Goal: Transaction & Acquisition: Purchase product/service

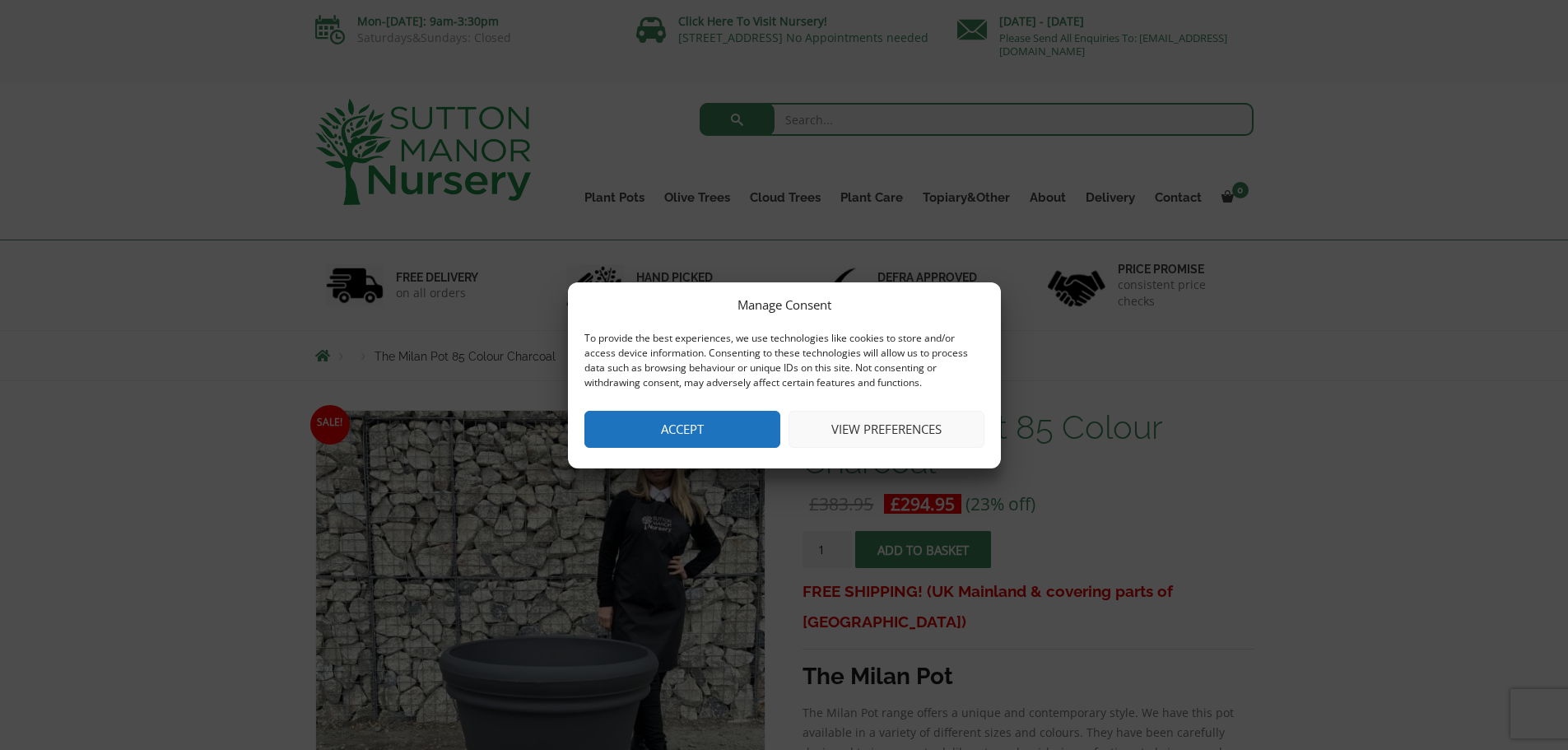
click at [898, 428] on button "View preferences" at bounding box center [886, 429] width 196 height 37
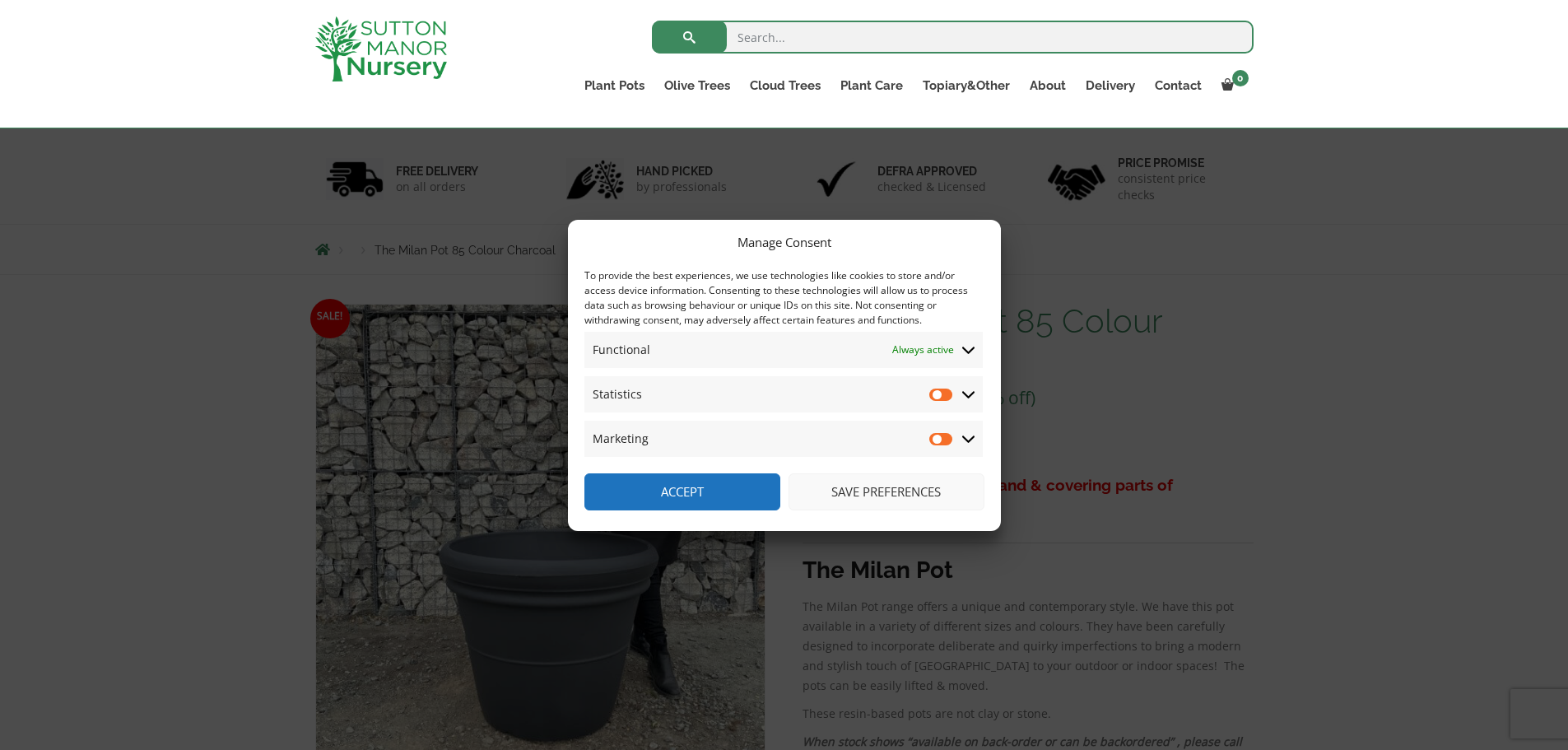
scroll to position [165, 0]
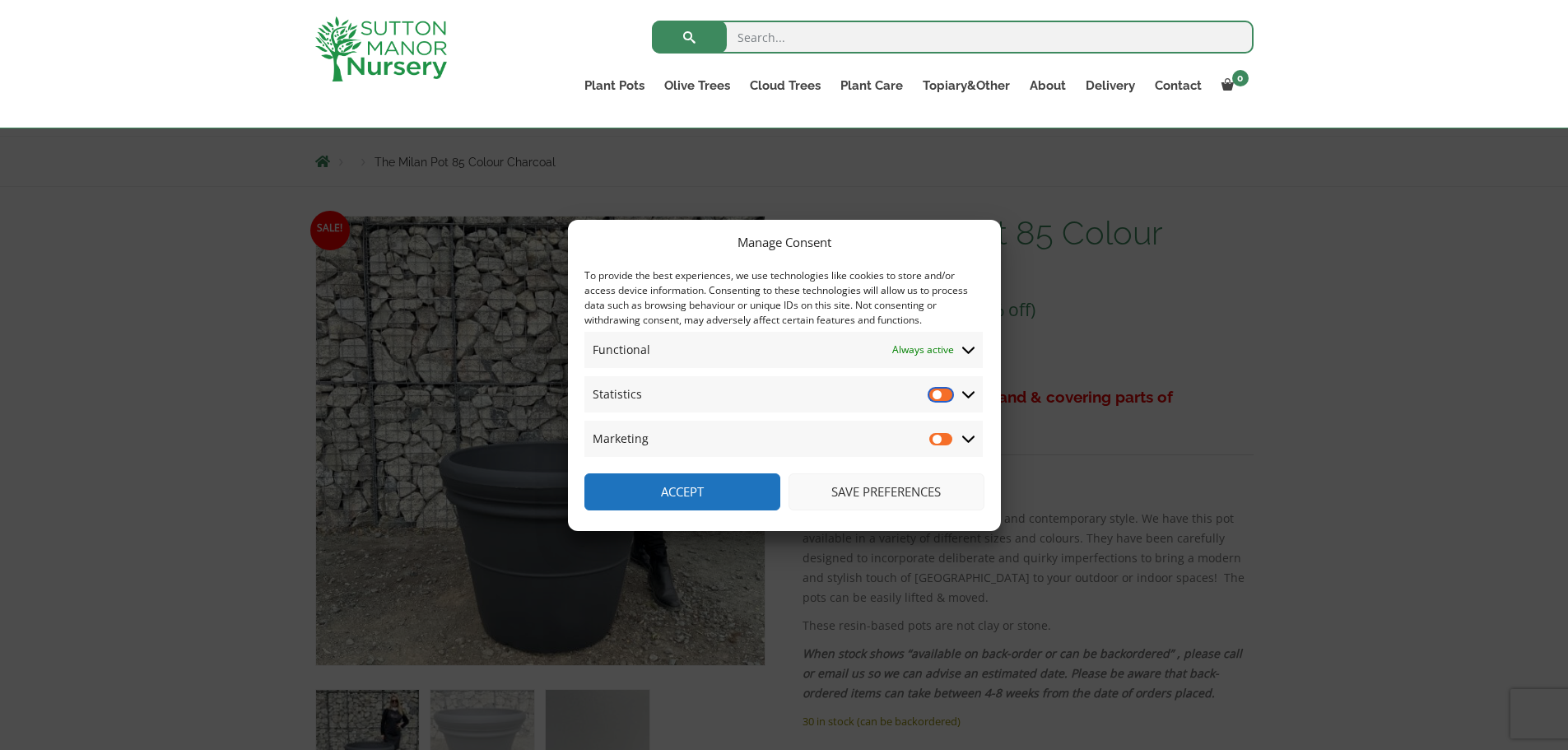
click at [951, 389] on input "Statistics" at bounding box center [942, 394] width 24 height 17
click at [929, 396] on input "Statistics" at bounding box center [942, 394] width 24 height 17
checkbox input "false"
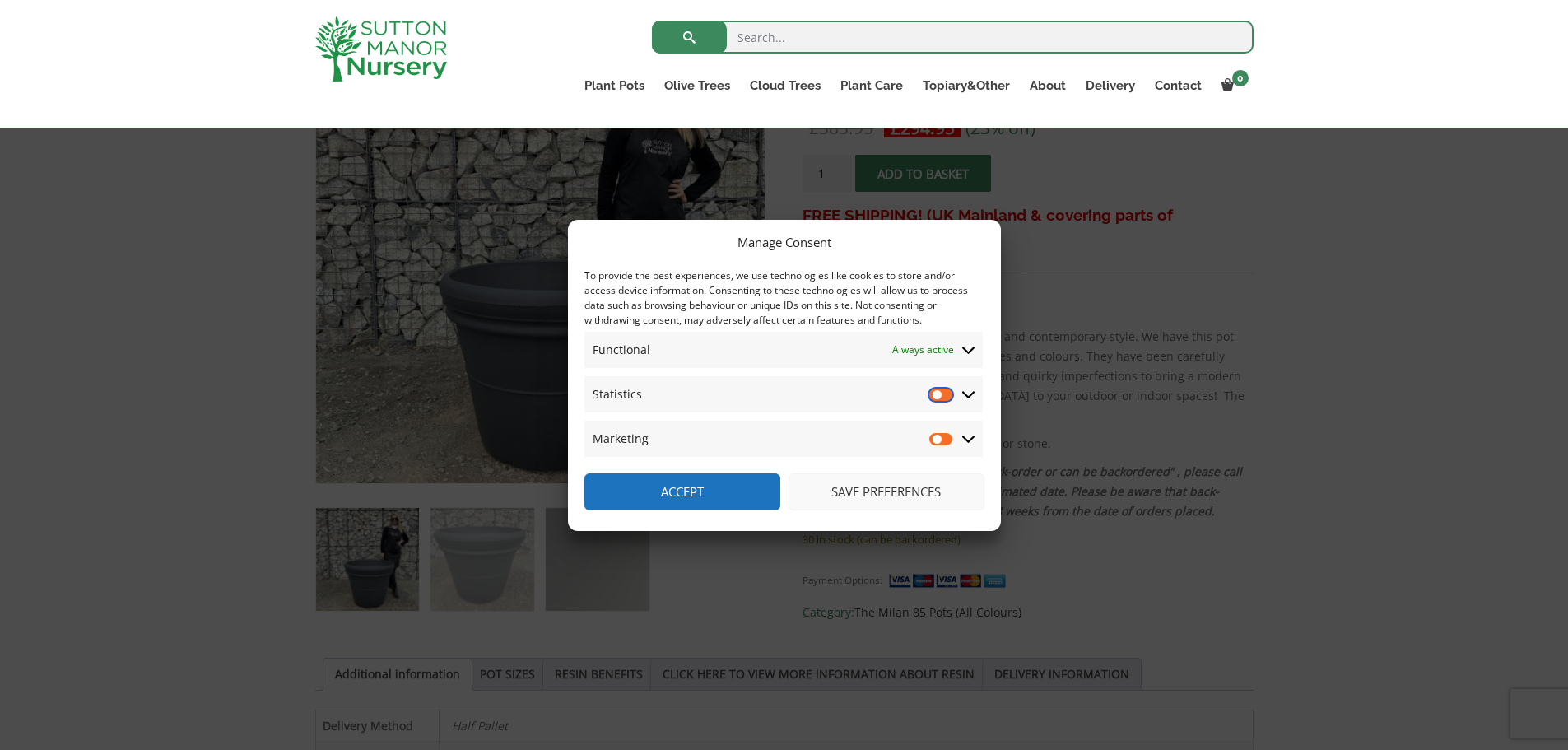
scroll to position [494, 0]
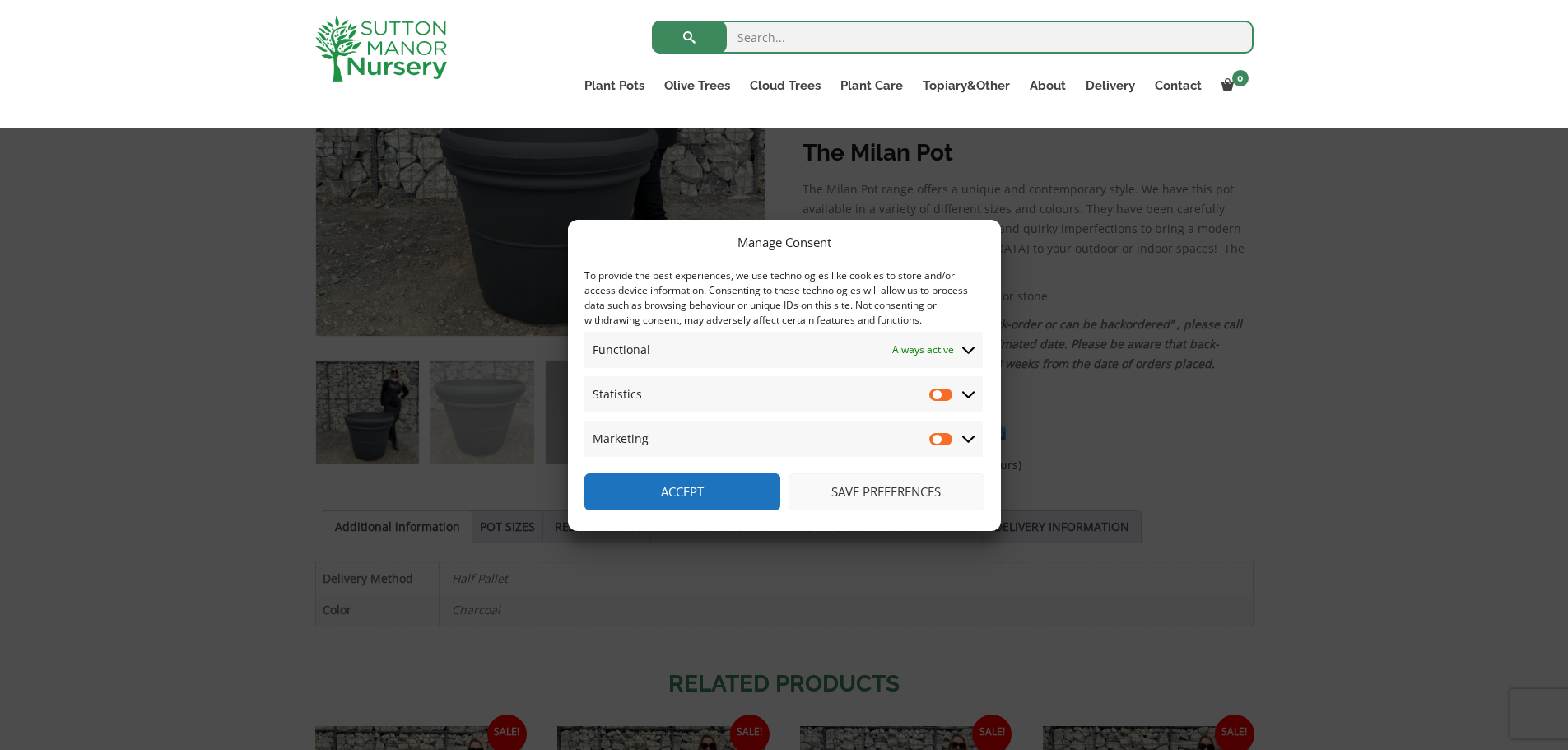
click at [830, 480] on button "Save preferences" at bounding box center [886, 492] width 196 height 37
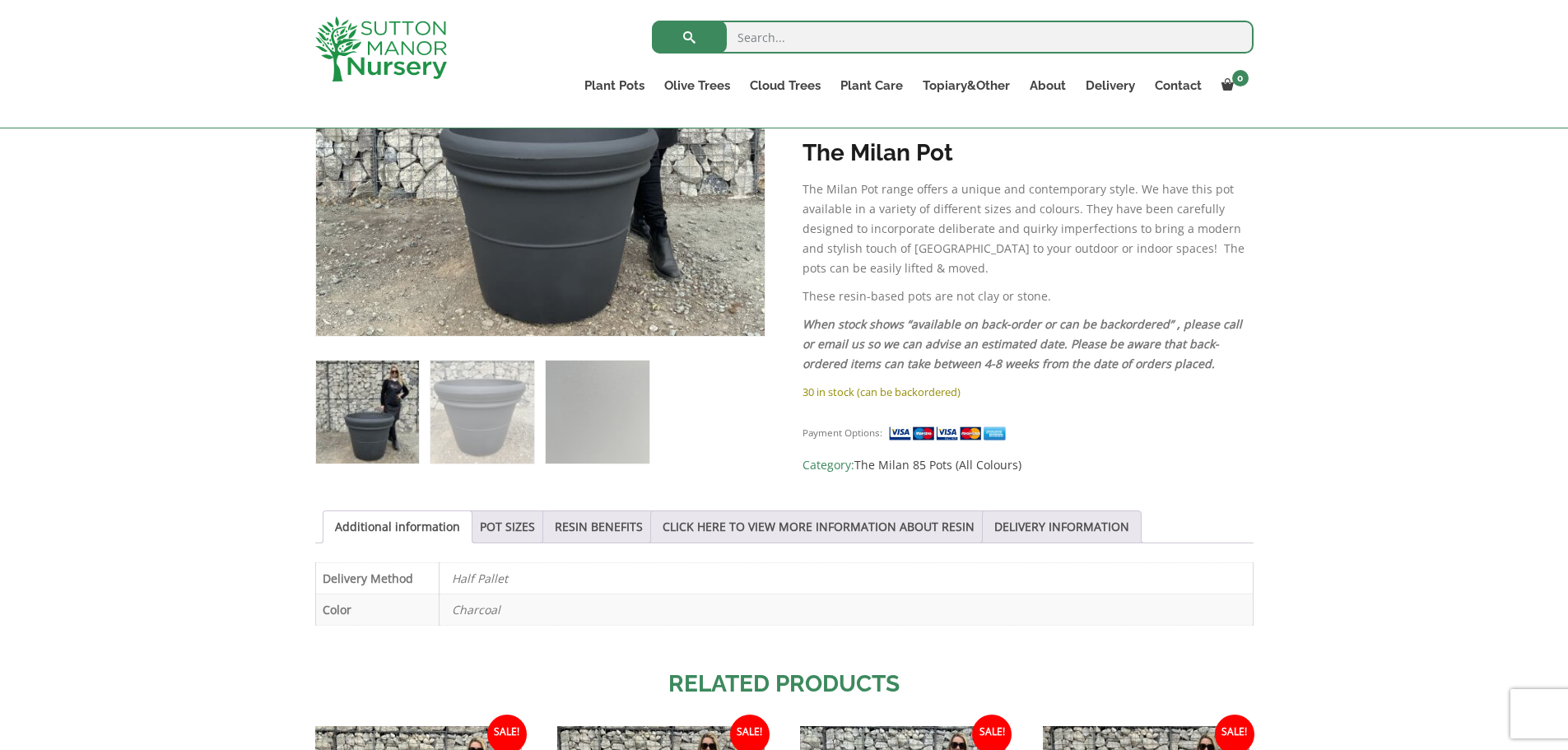
click at [1112, 557] on div "Additional information POT SIZES RESIN BENEFITS CLICK HERE TO VIEW MORE INFORMA…" at bounding box center [784, 577] width 938 height 133
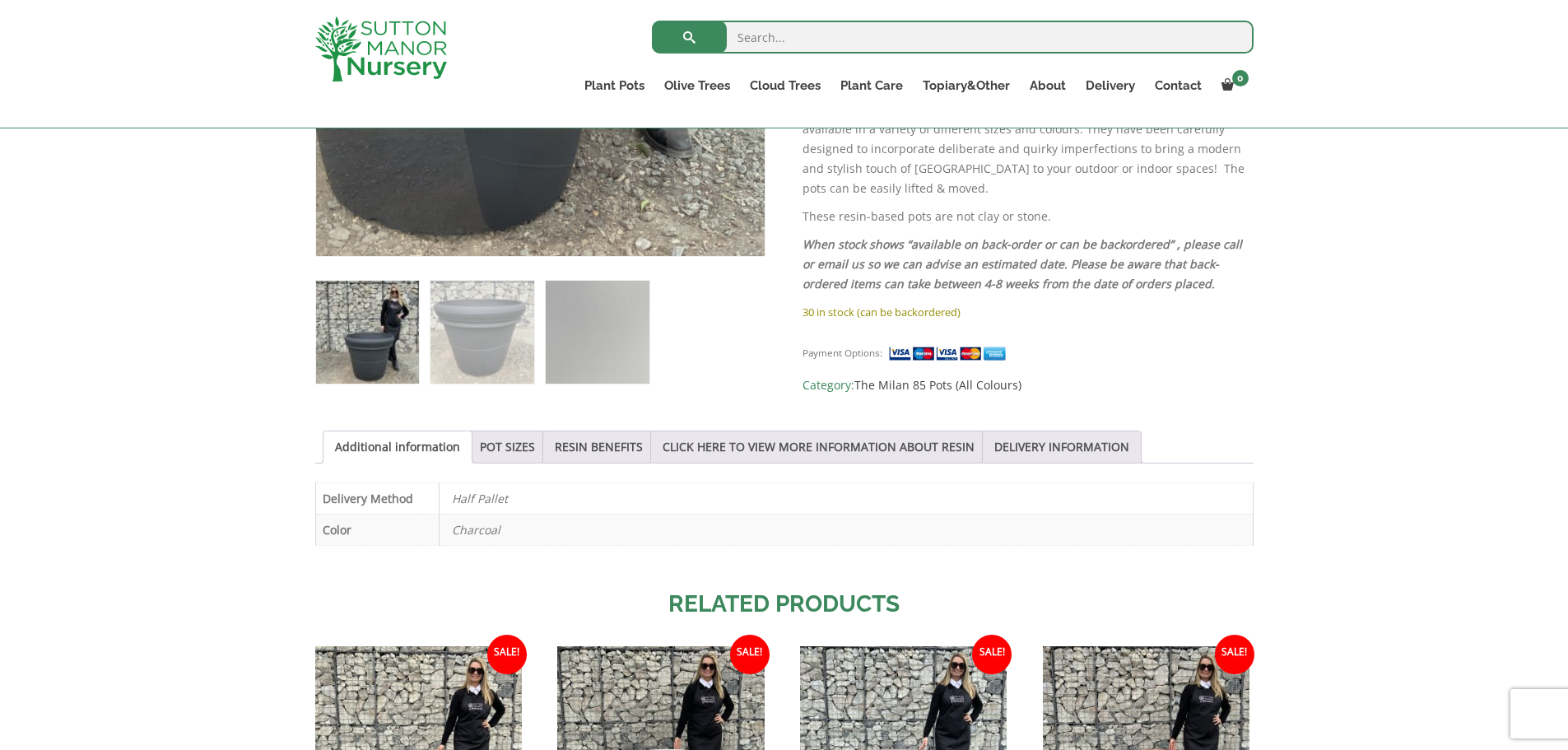
scroll to position [576, 0]
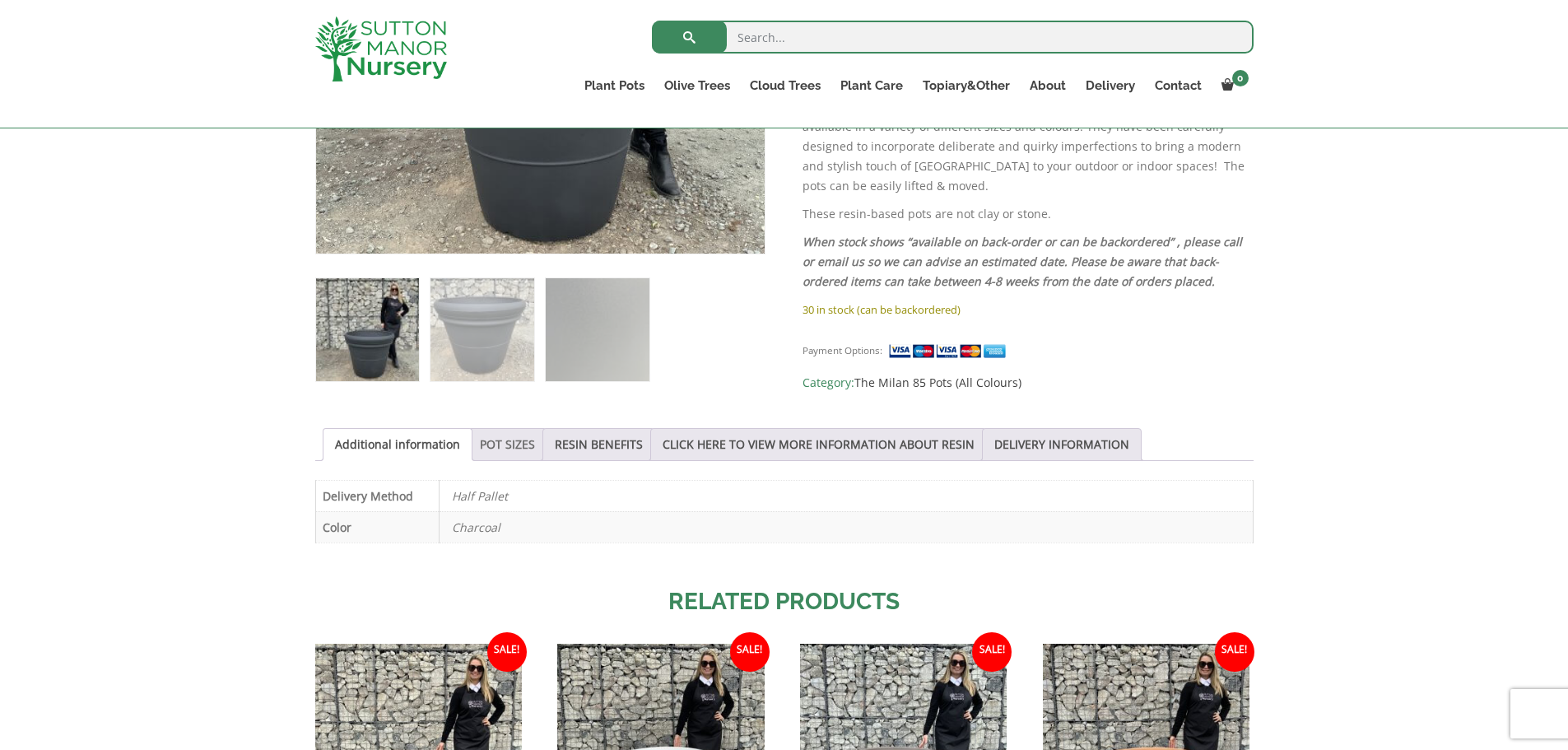
click at [508, 450] on link "POT SIZES" at bounding box center [507, 445] width 55 height 32
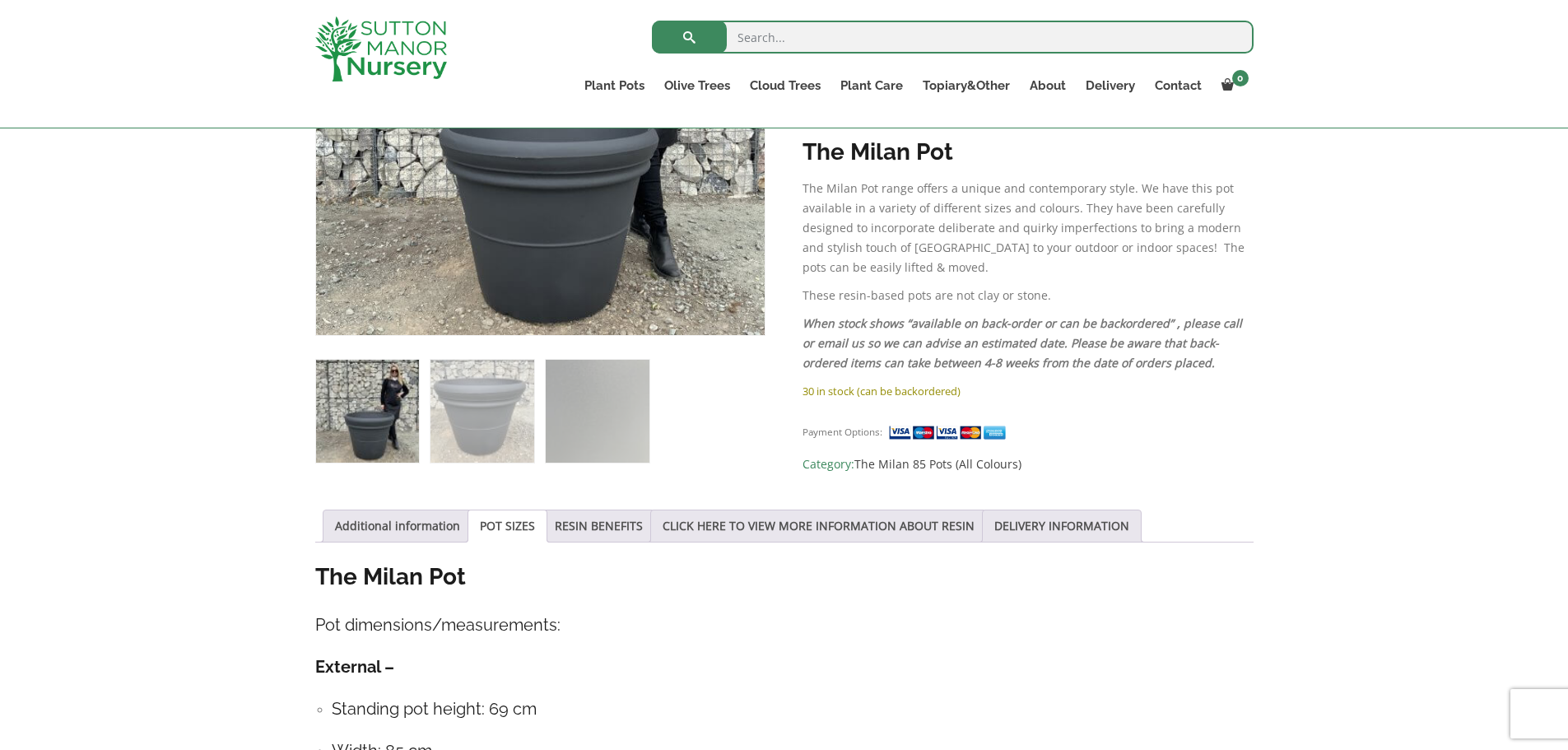
scroll to position [494, 0]
click at [611, 522] on link "RESIN BENEFITS" at bounding box center [598, 527] width 88 height 32
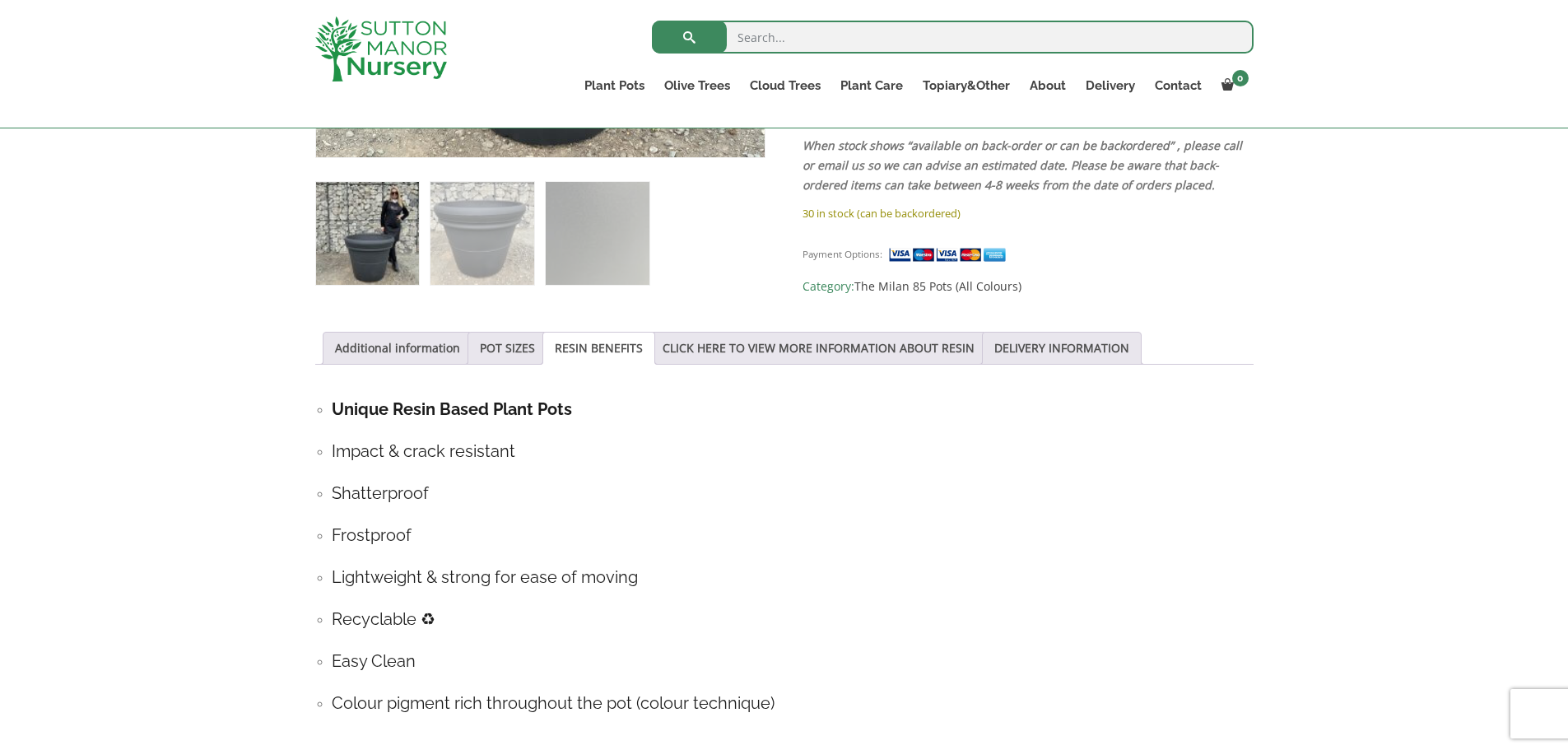
scroll to position [658, 0]
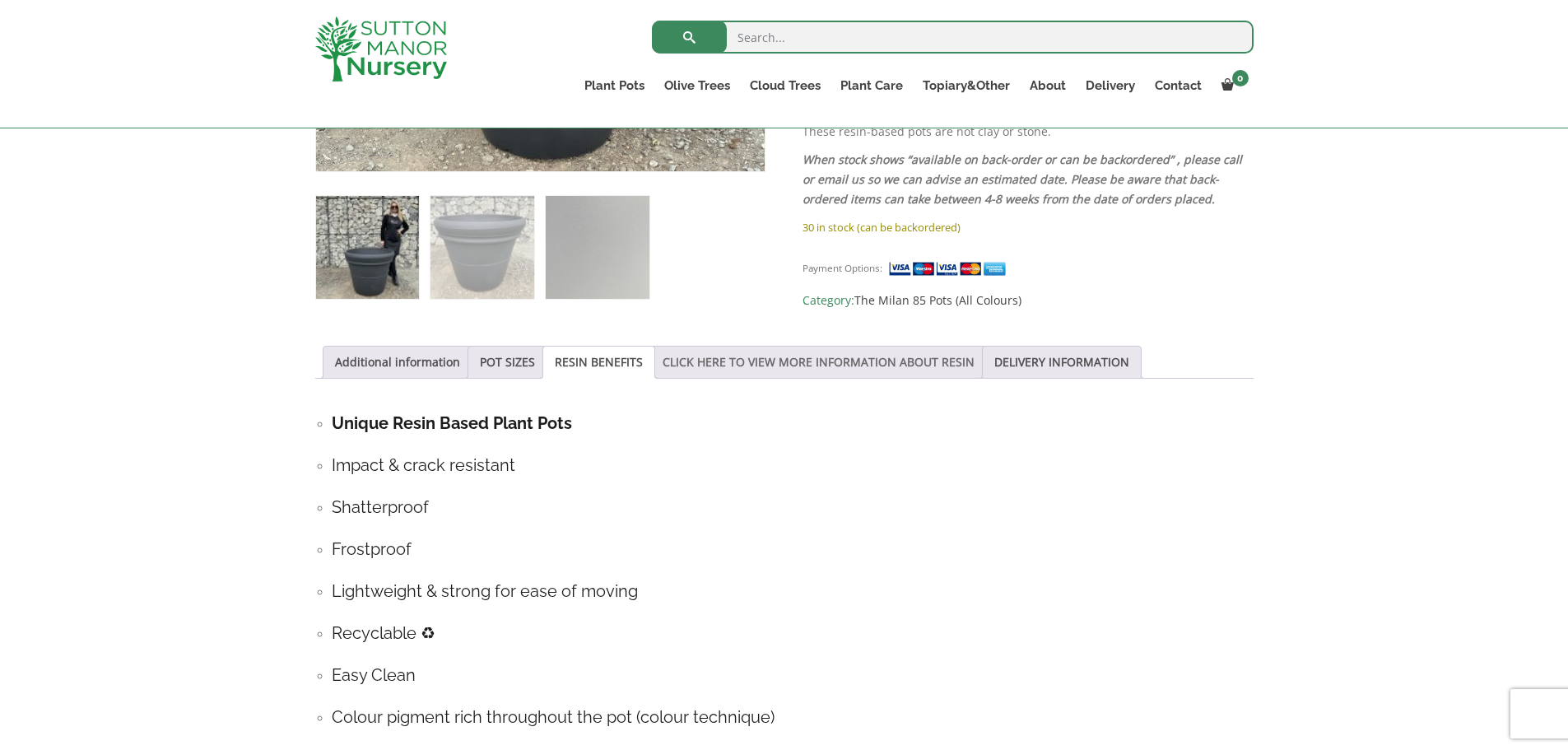
click at [835, 357] on link "CLICK HERE TO VIEW MORE INFORMATION ABOUT RESIN" at bounding box center [818, 362] width 312 height 32
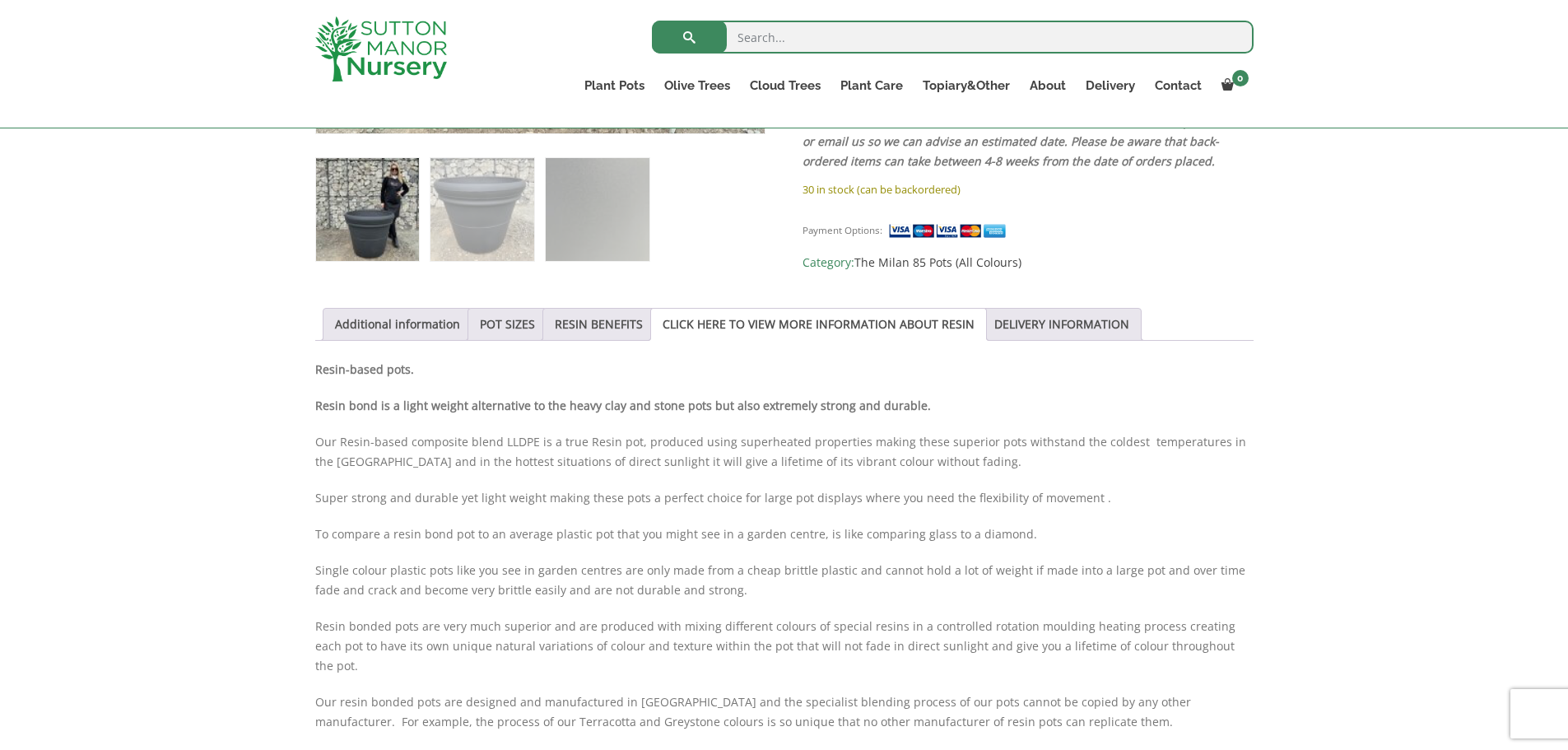
scroll to position [576, 0]
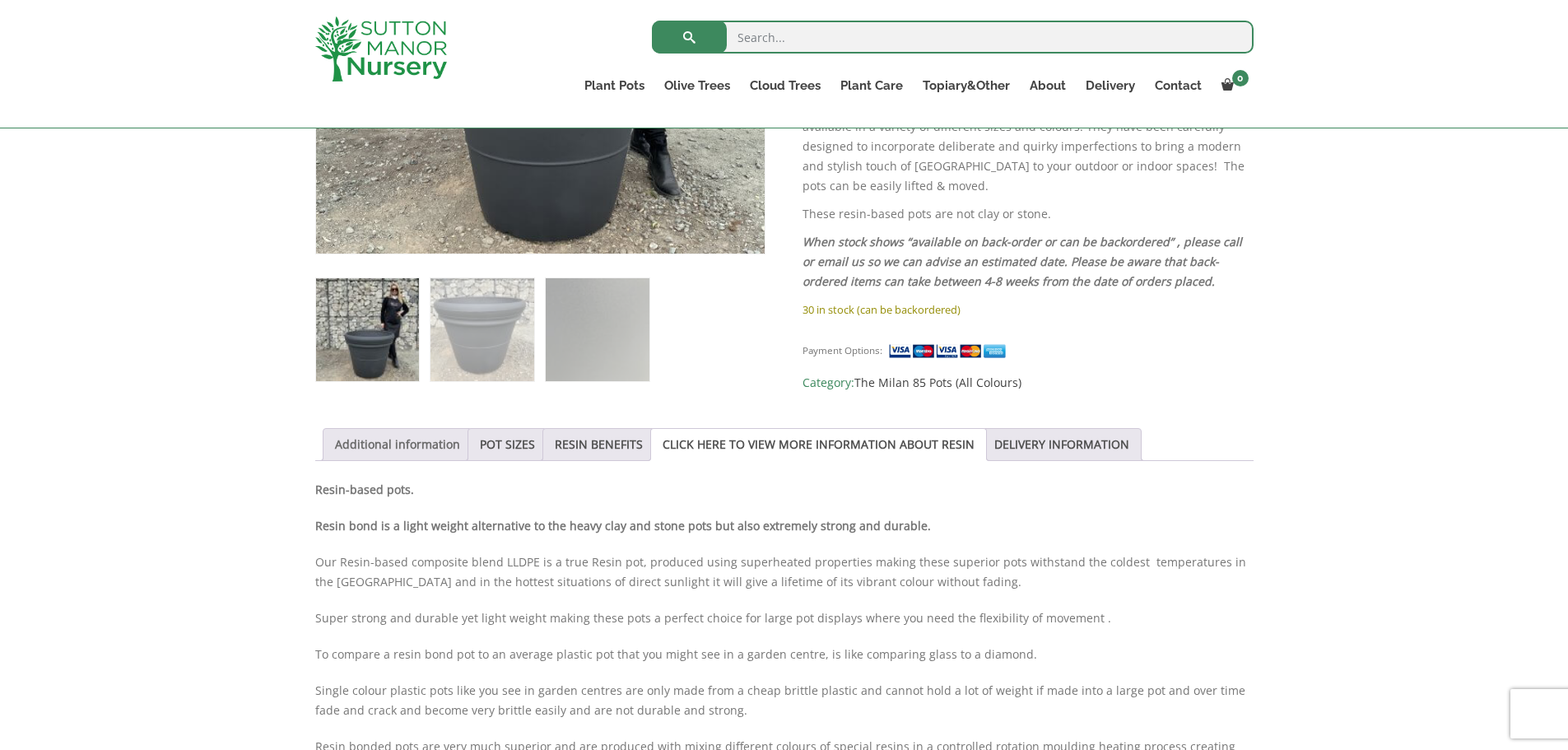
click at [400, 444] on link "Additional information" at bounding box center [397, 445] width 125 height 32
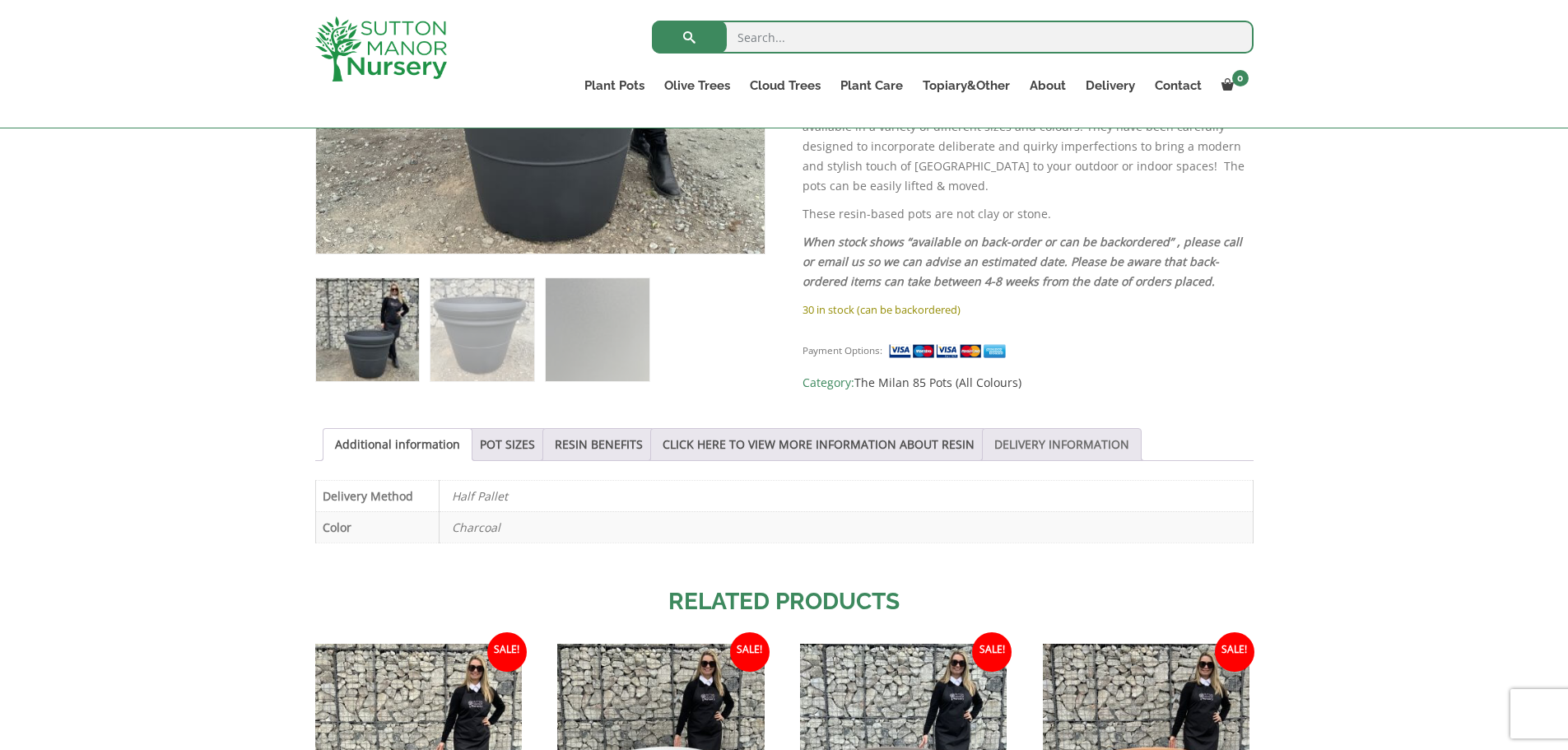
click at [1026, 441] on link "DELIVERY INFORMATION" at bounding box center [1061, 445] width 135 height 32
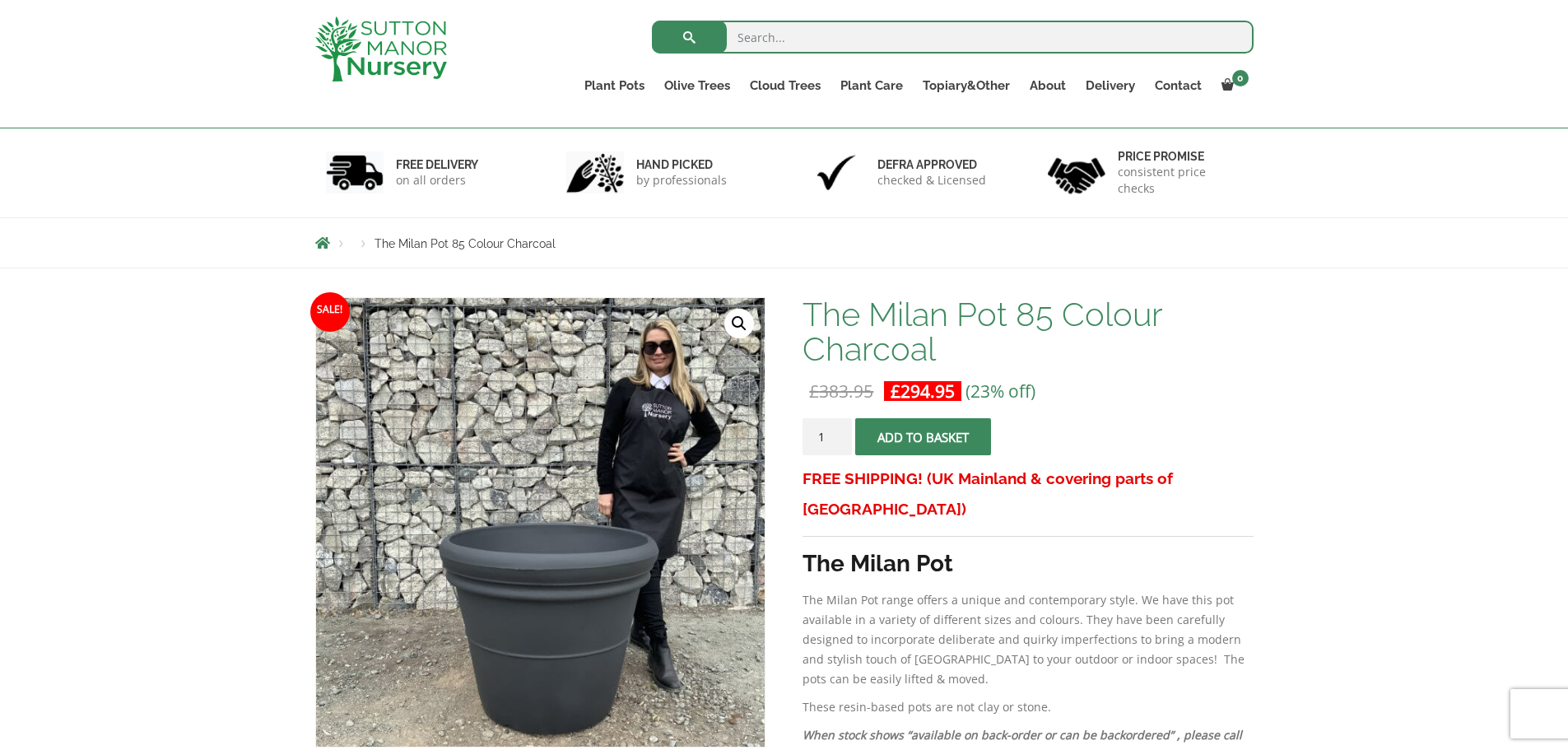
scroll to position [82, 0]
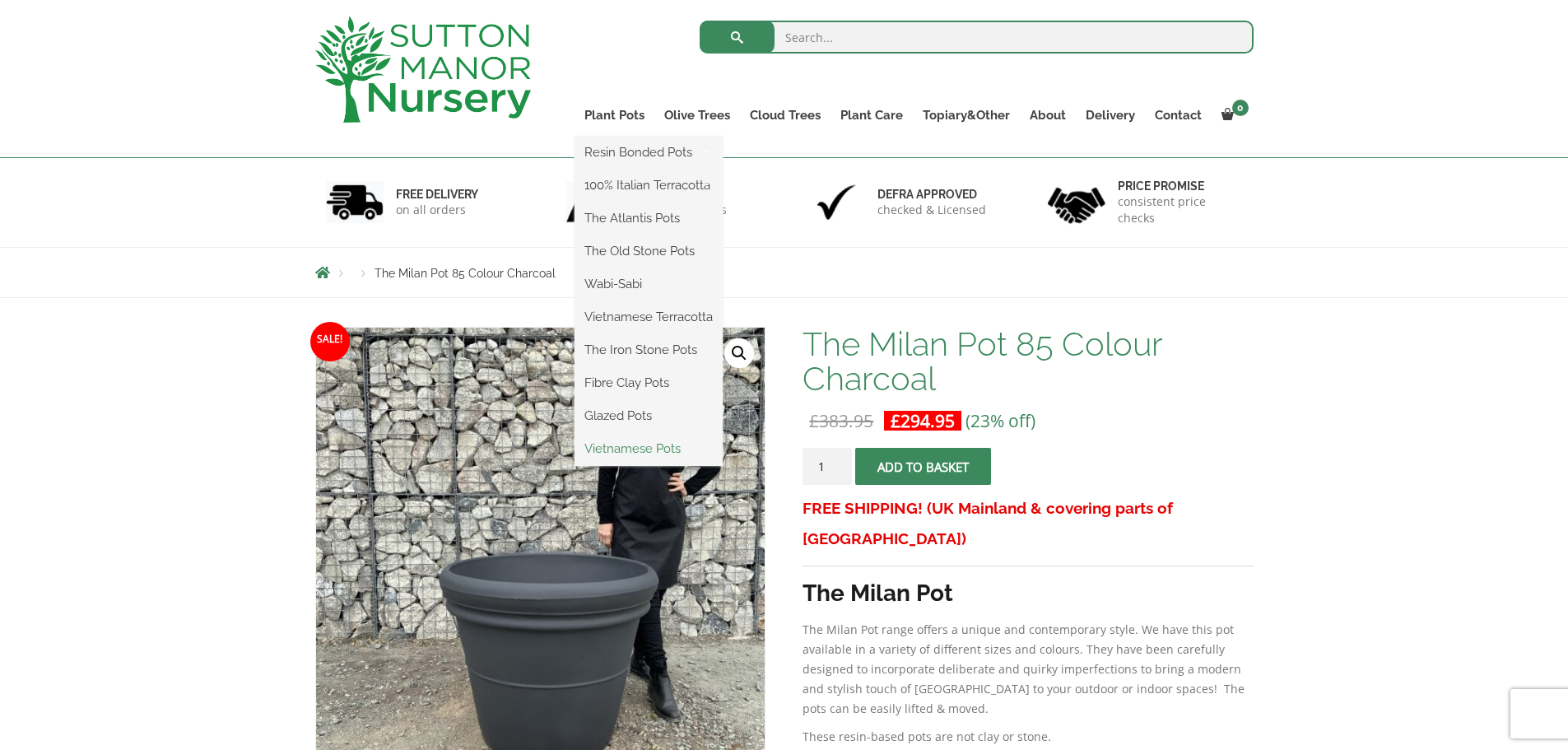
click at [643, 450] on link "Vietnamese Pots" at bounding box center [648, 448] width 148 height 25
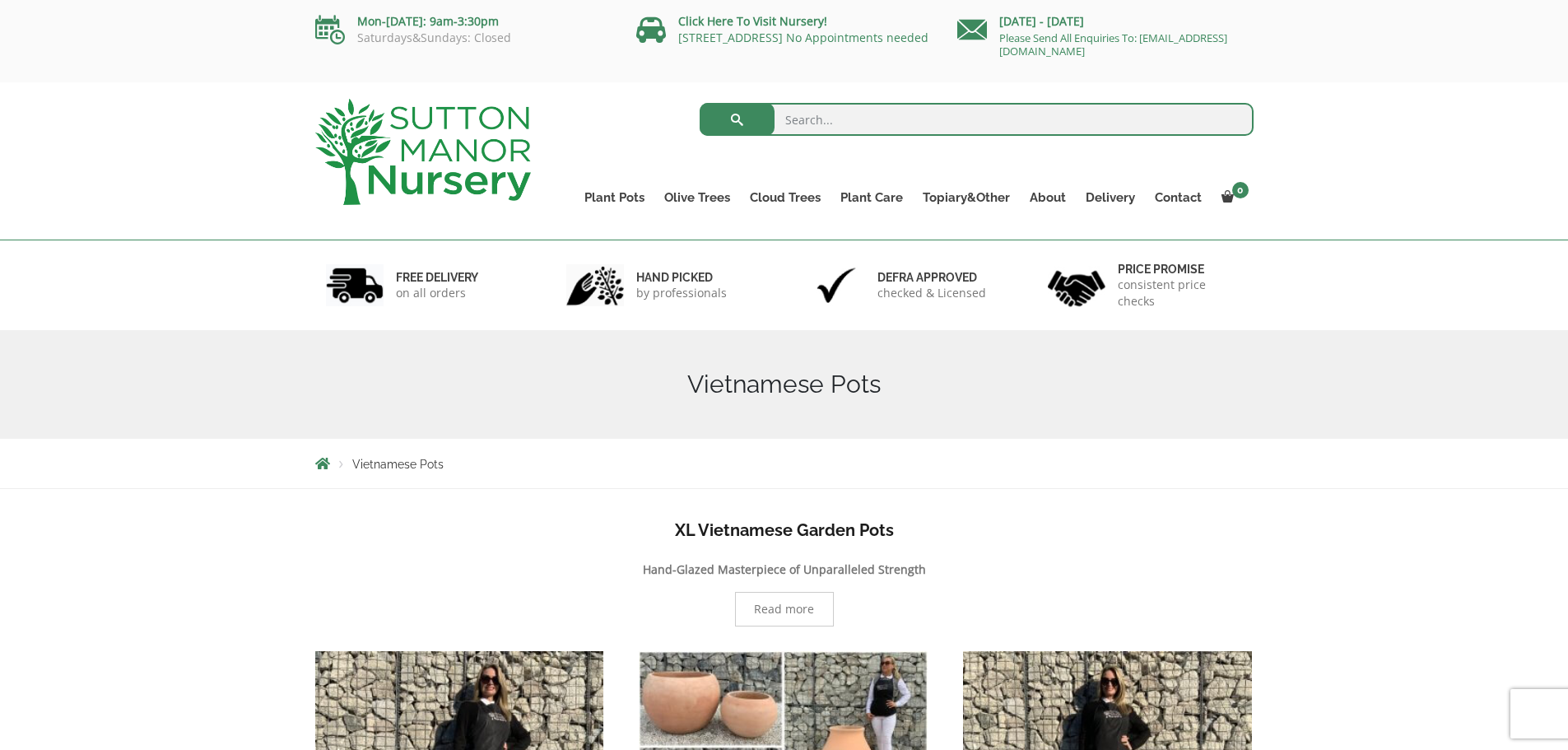
click at [830, 124] on input "search" at bounding box center [976, 120] width 554 height 33
type input "grey pots"
click at [699, 103] on button "submit" at bounding box center [737, 120] width 75 height 33
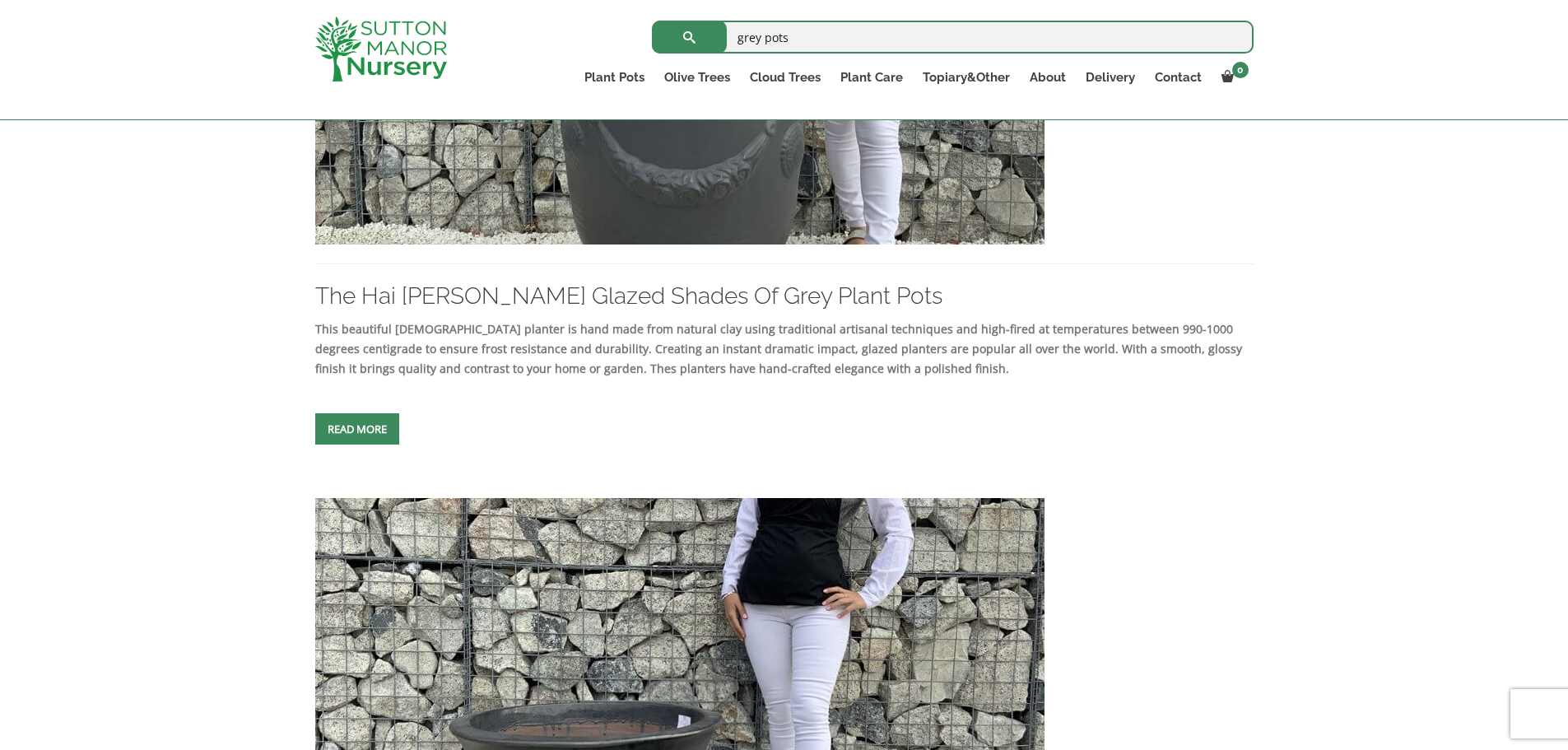
scroll to position [740, 0]
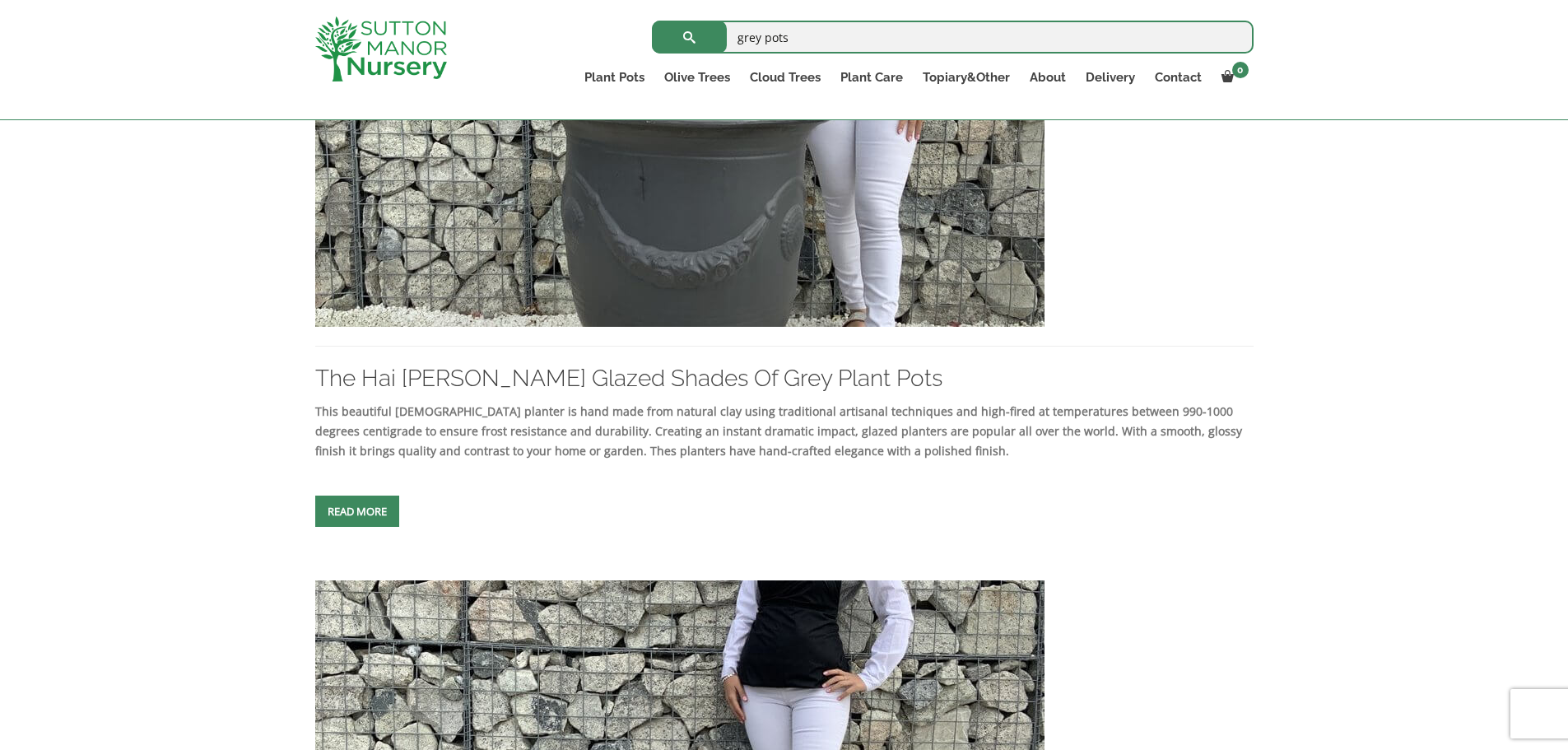
click at [357, 511] on span at bounding box center [357, 511] width 0 height 0
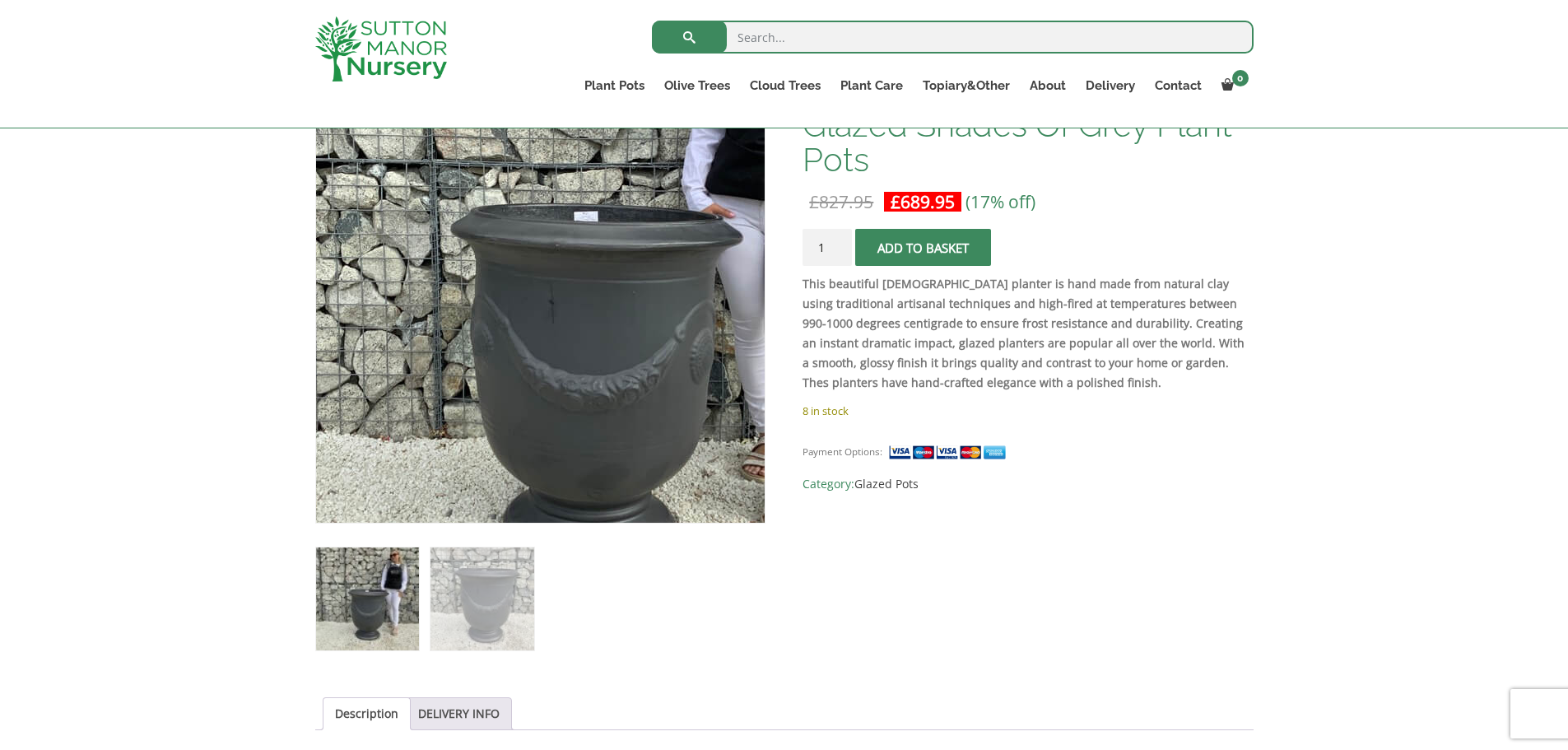
scroll to position [165, 0]
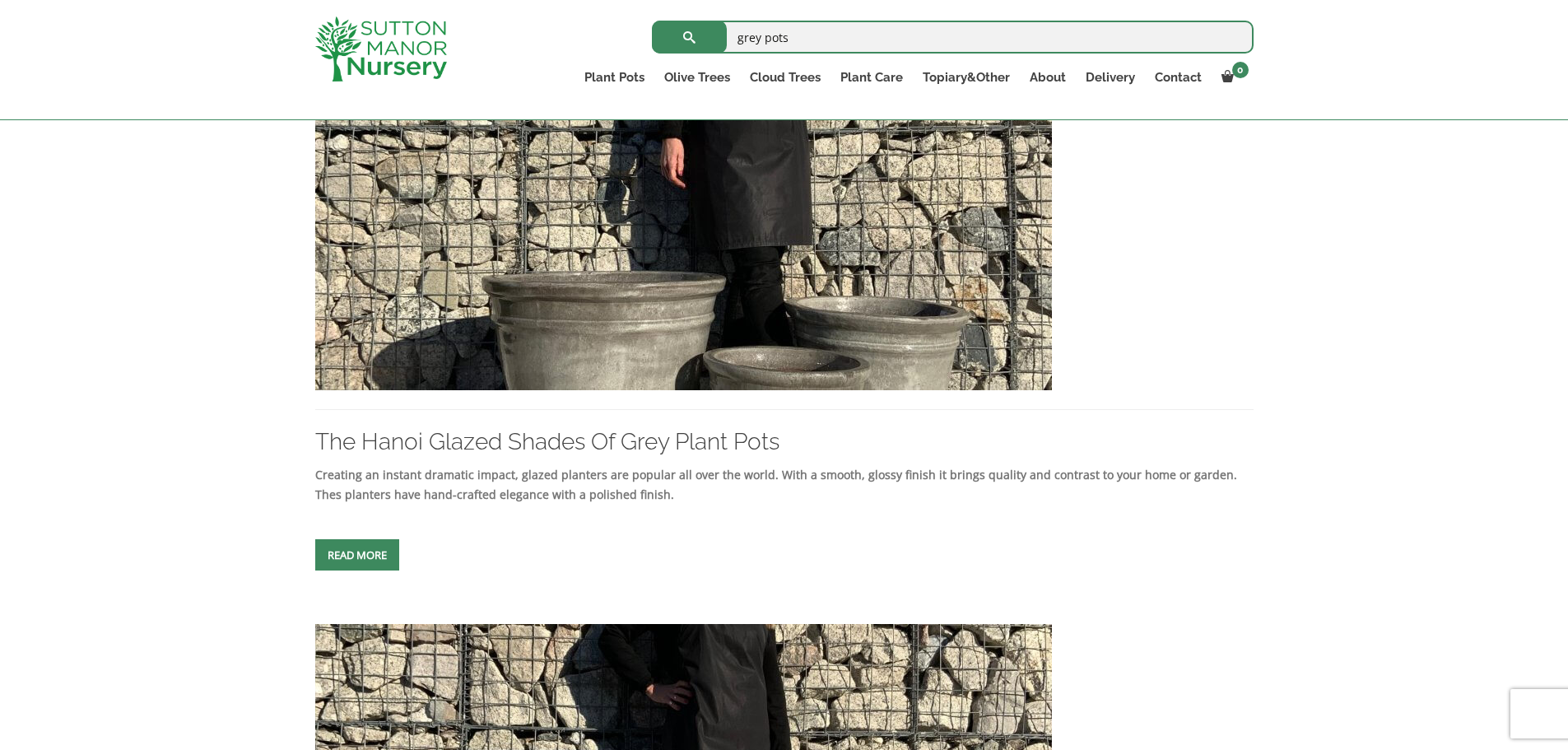
scroll to position [1893, 0]
click at [353, 570] on link "Read more" at bounding box center [357, 554] width 84 height 32
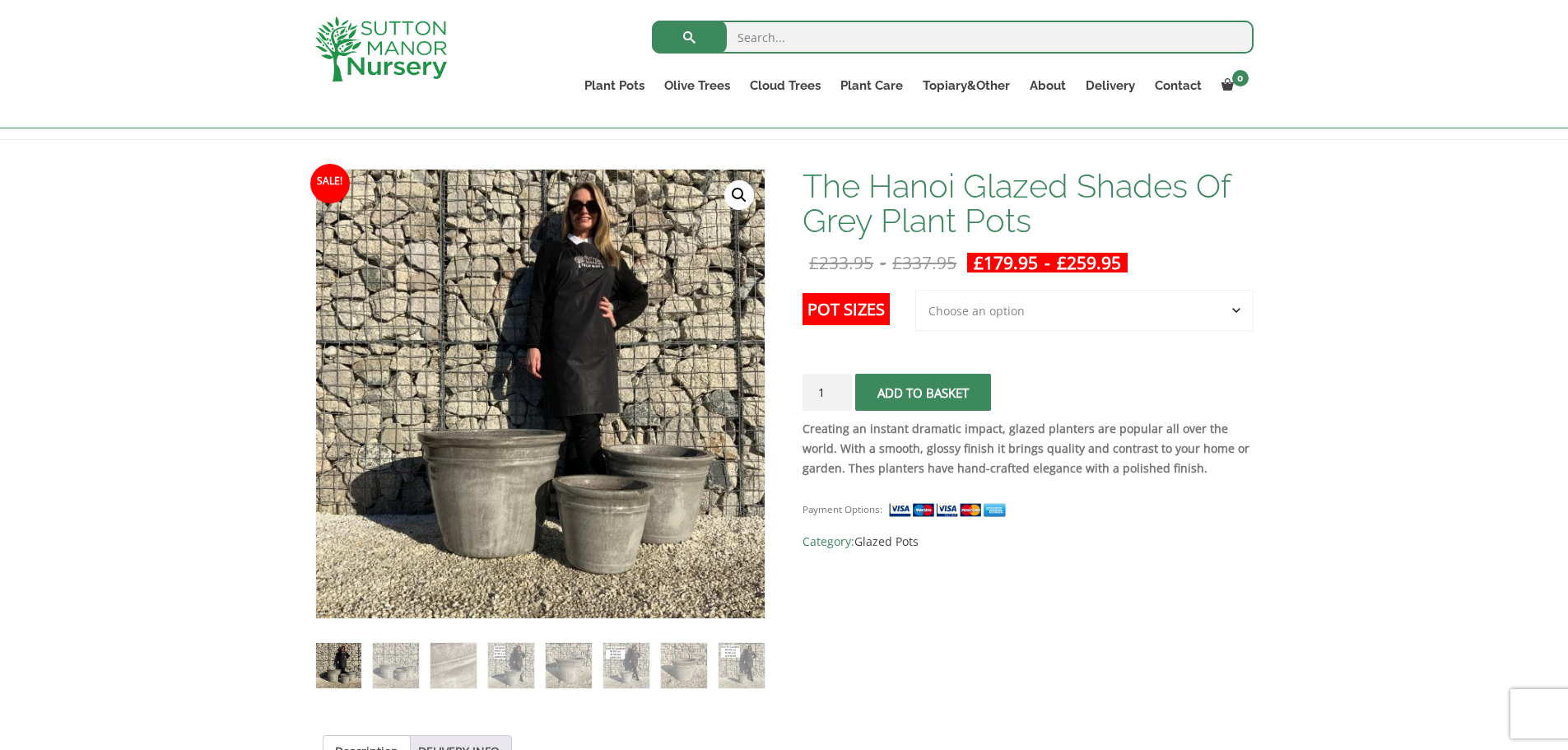
scroll to position [247, 0]
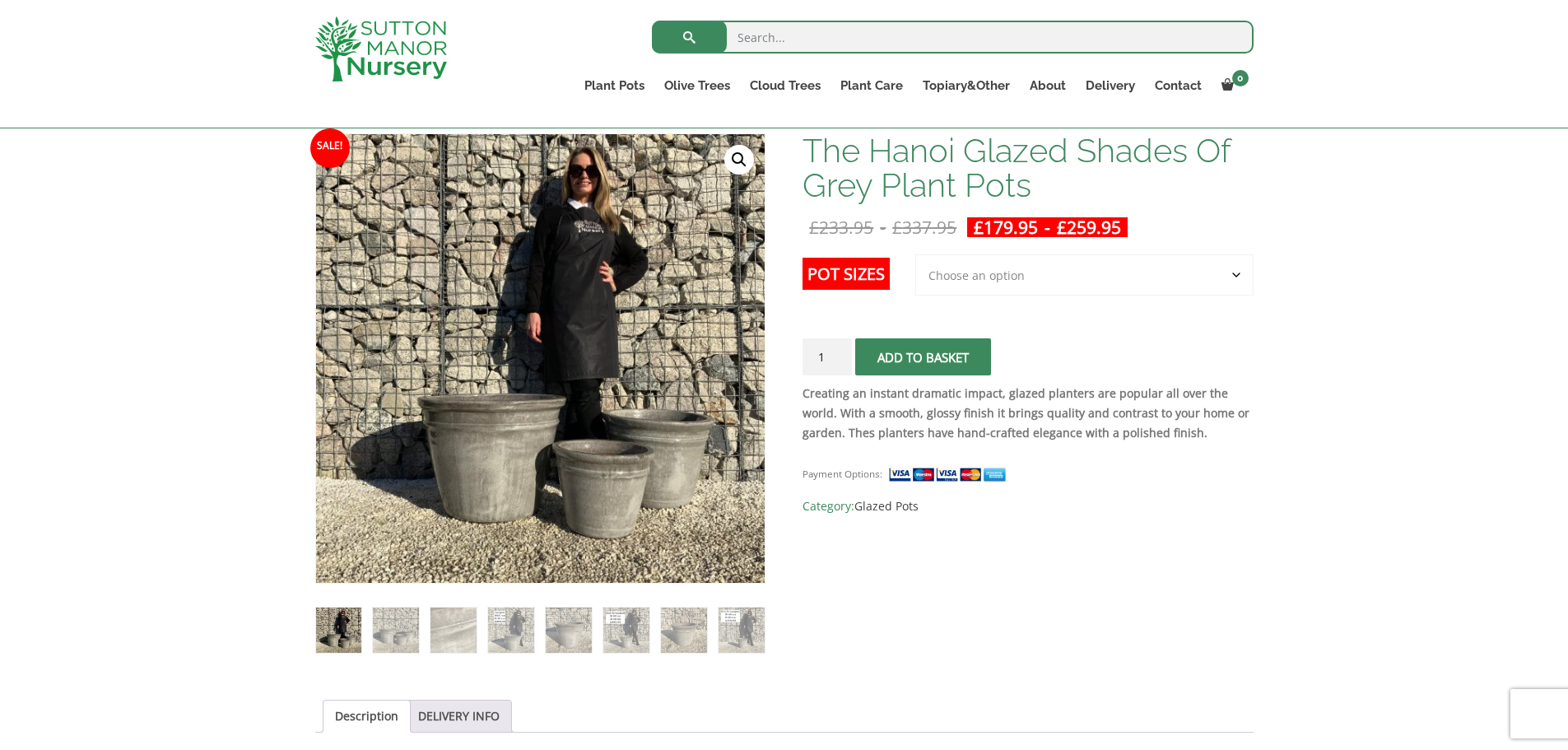
click at [1028, 278] on select "Choose an option 3rd to Largest Pot In The Picture 2nd to Largest Pot In The Pi…" at bounding box center [1084, 275] width 339 height 41
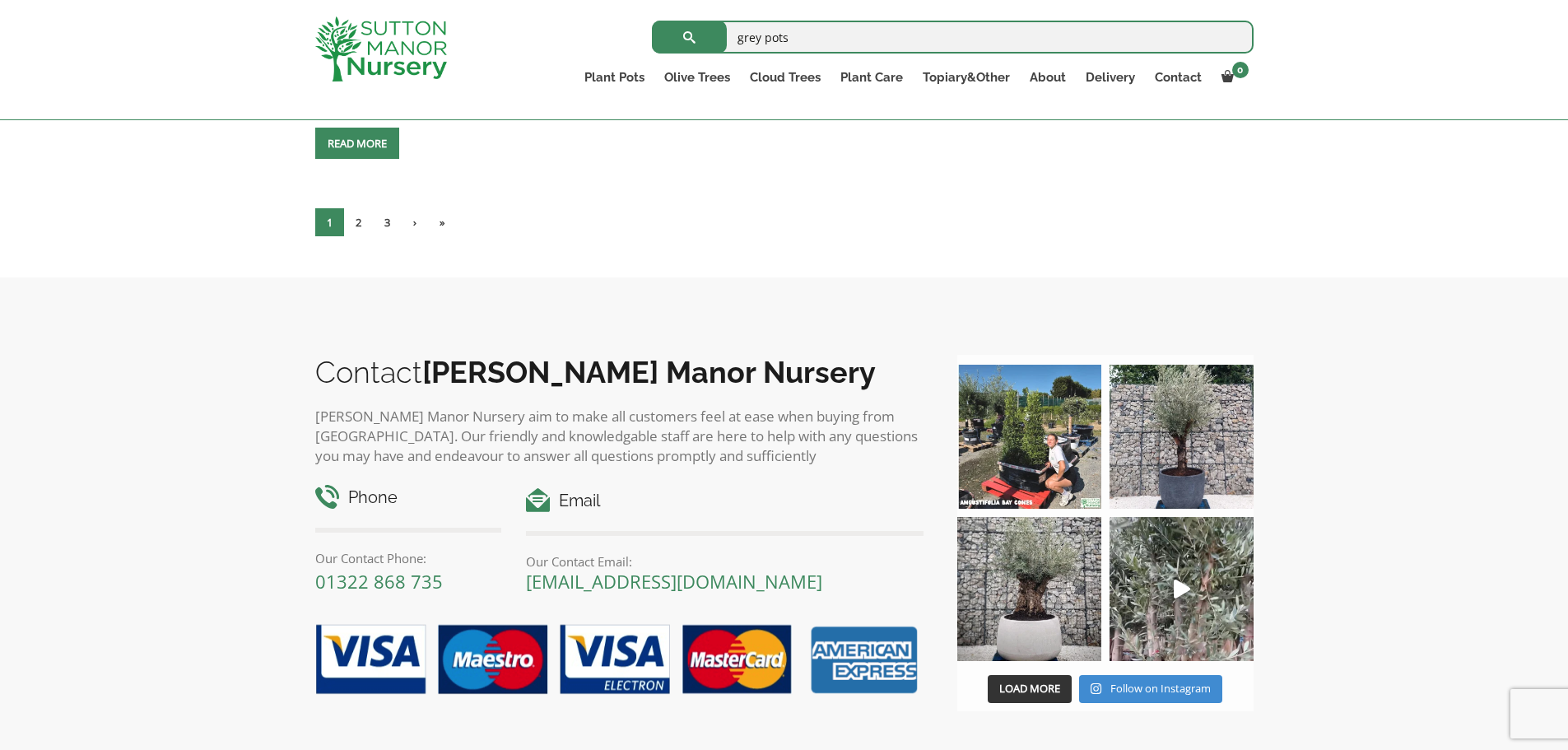
scroll to position [5432, 0]
click at [360, 222] on link "2" at bounding box center [358, 221] width 29 height 28
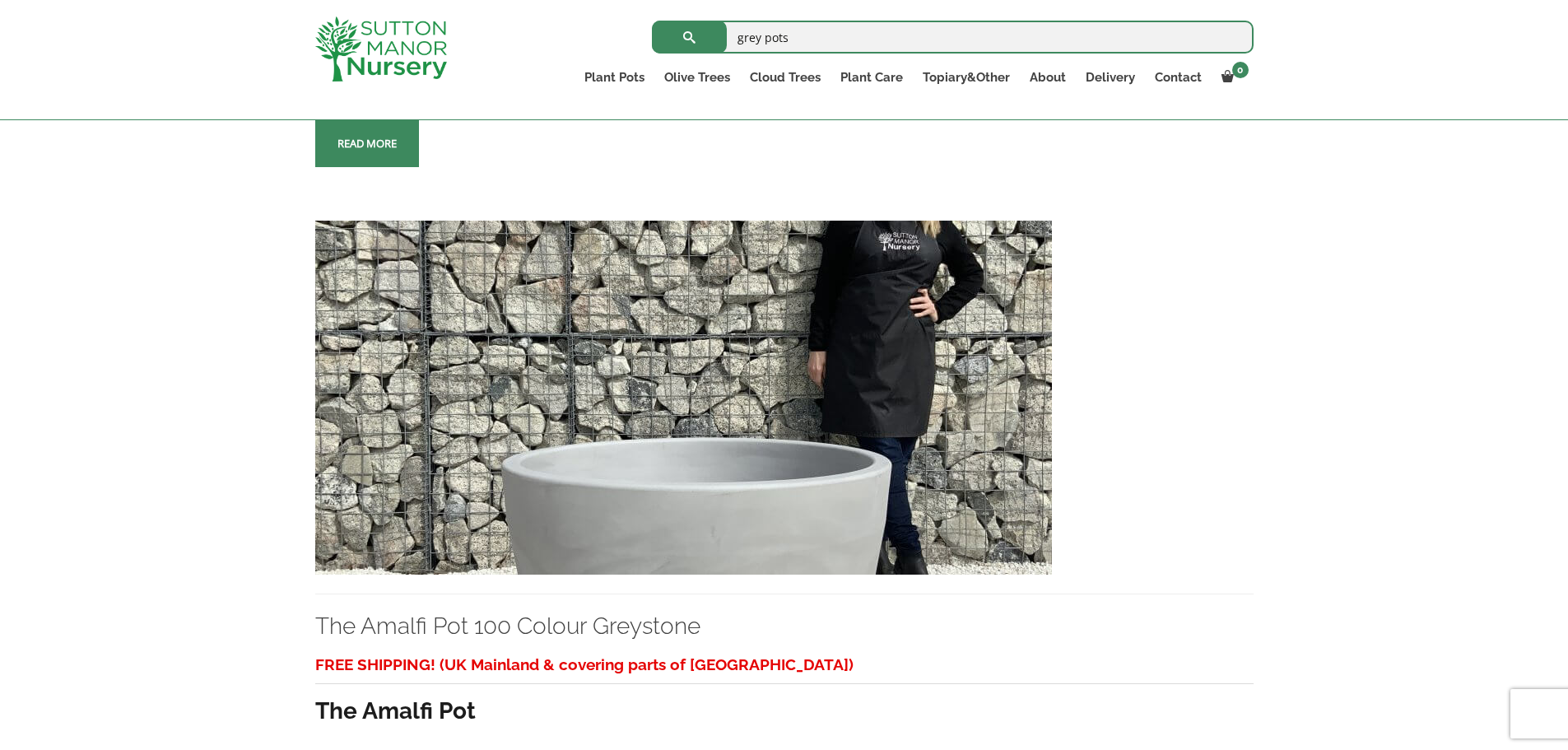
scroll to position [1482, 0]
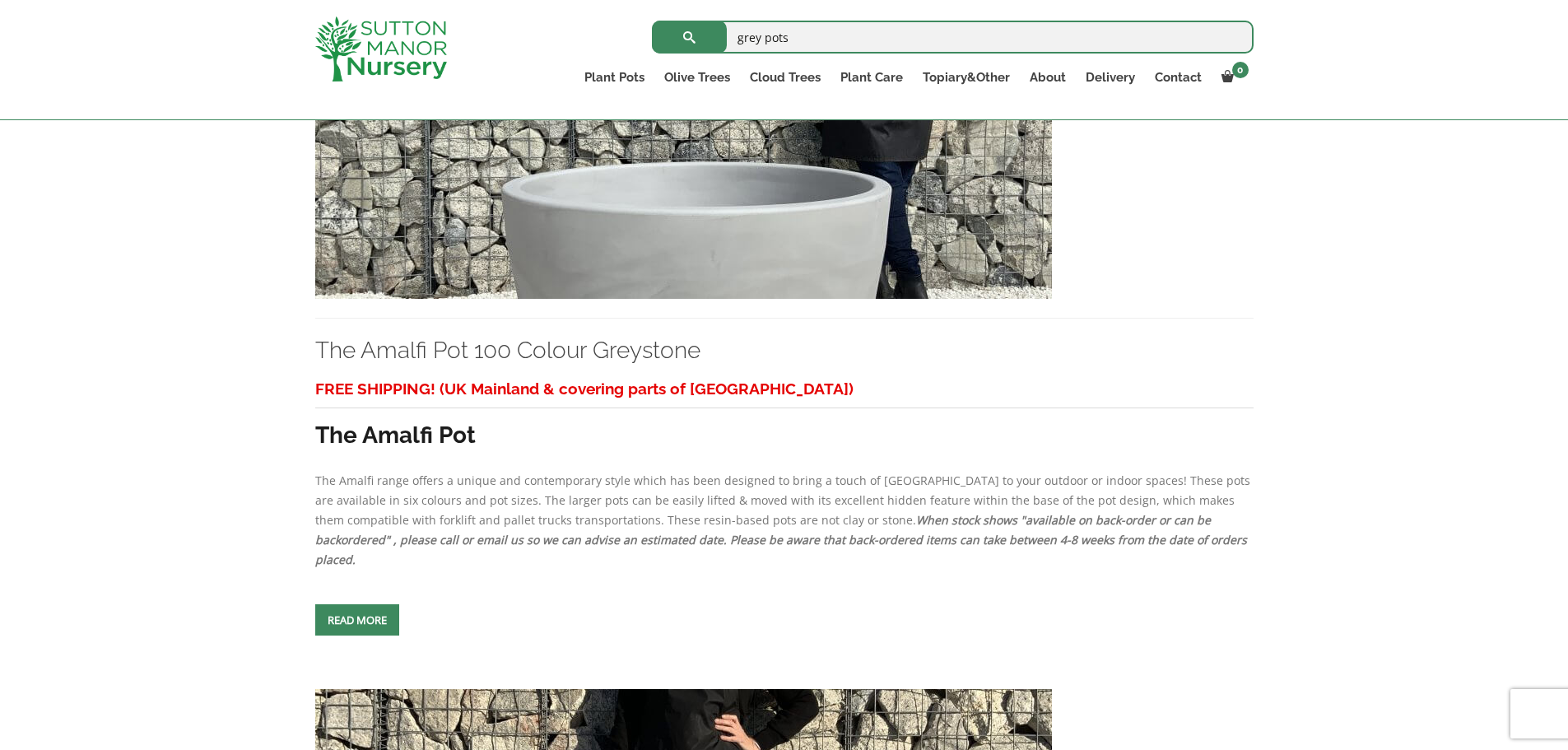
click at [647, 257] on img at bounding box center [683, 122] width 737 height 354
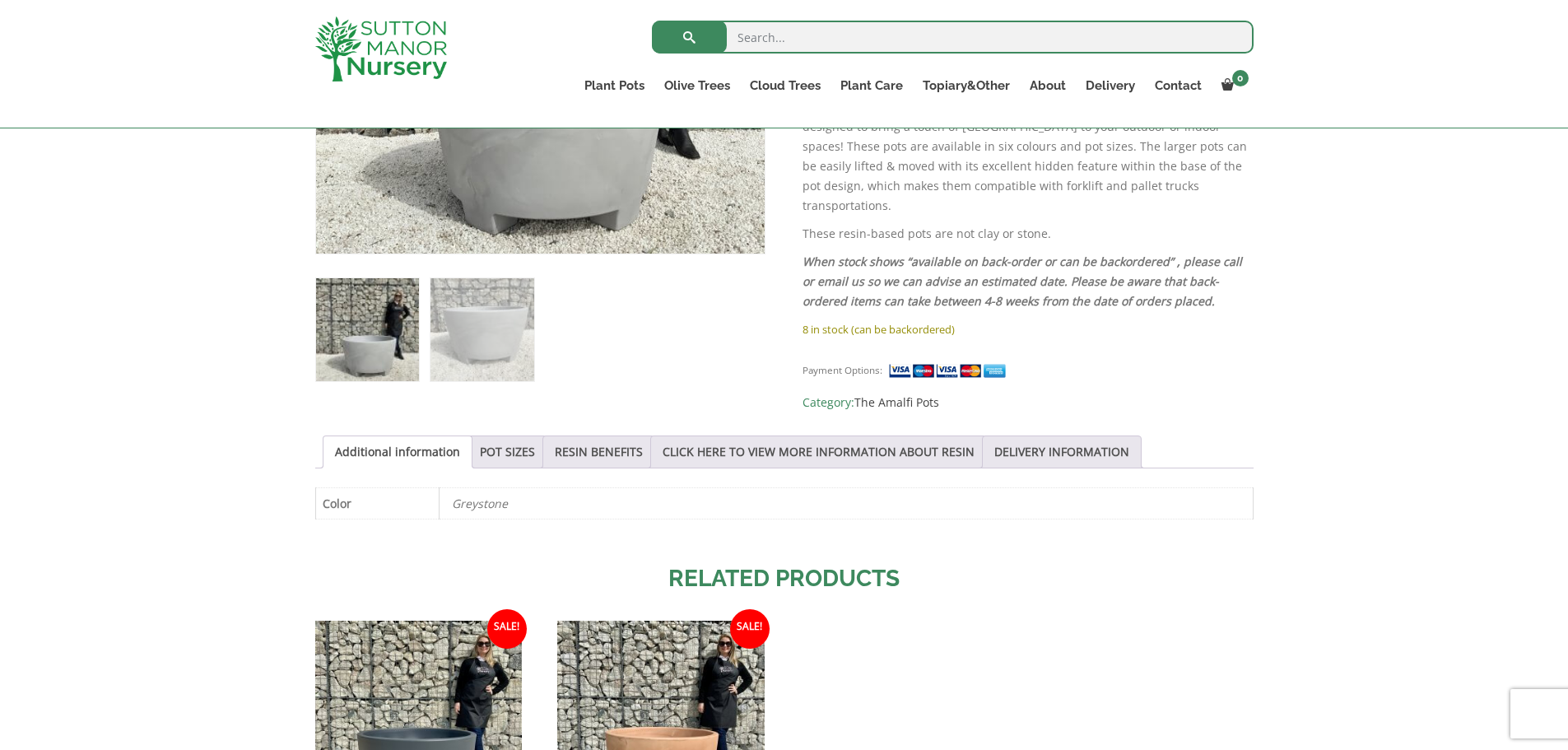
scroll to position [906, 0]
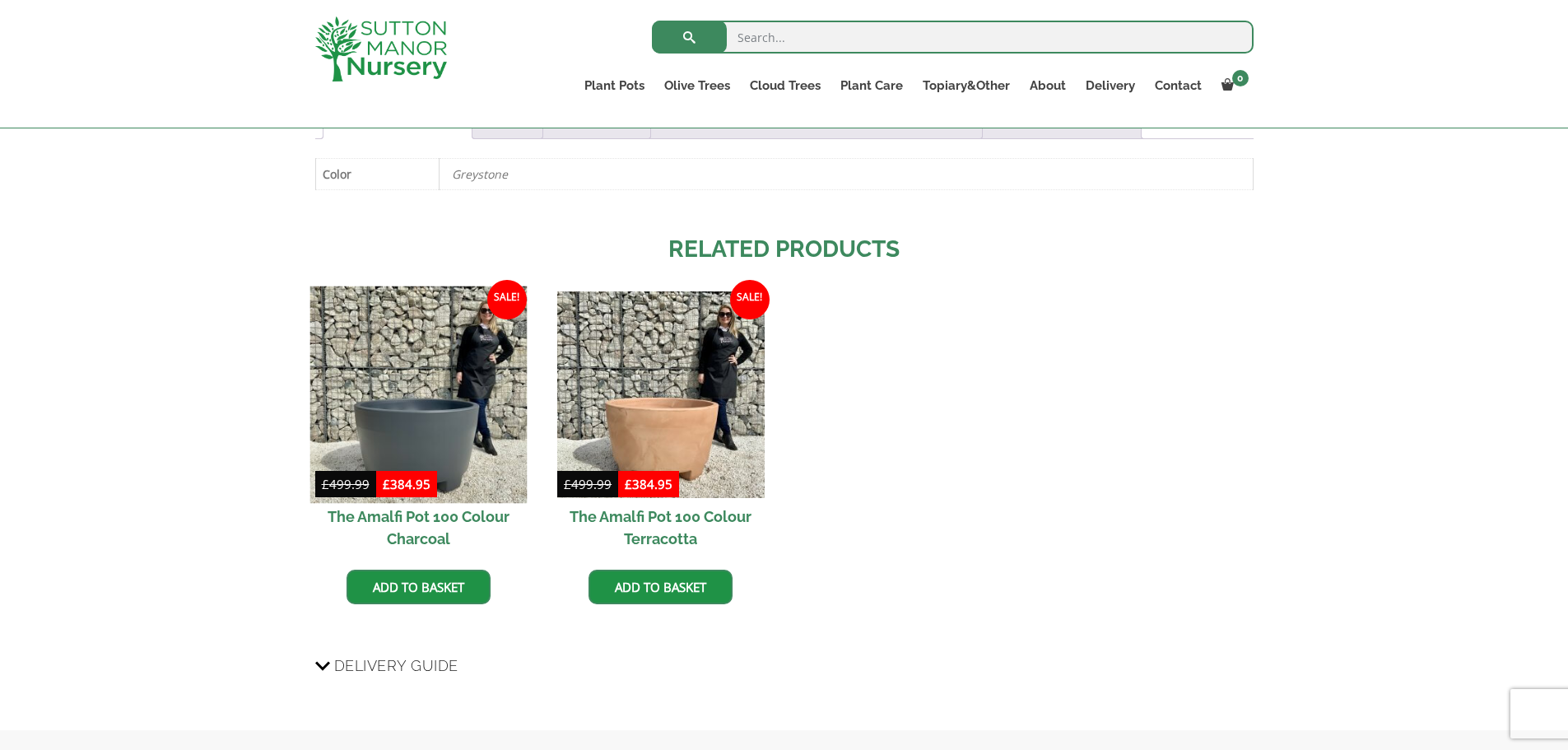
click at [468, 431] on img at bounding box center [418, 394] width 217 height 217
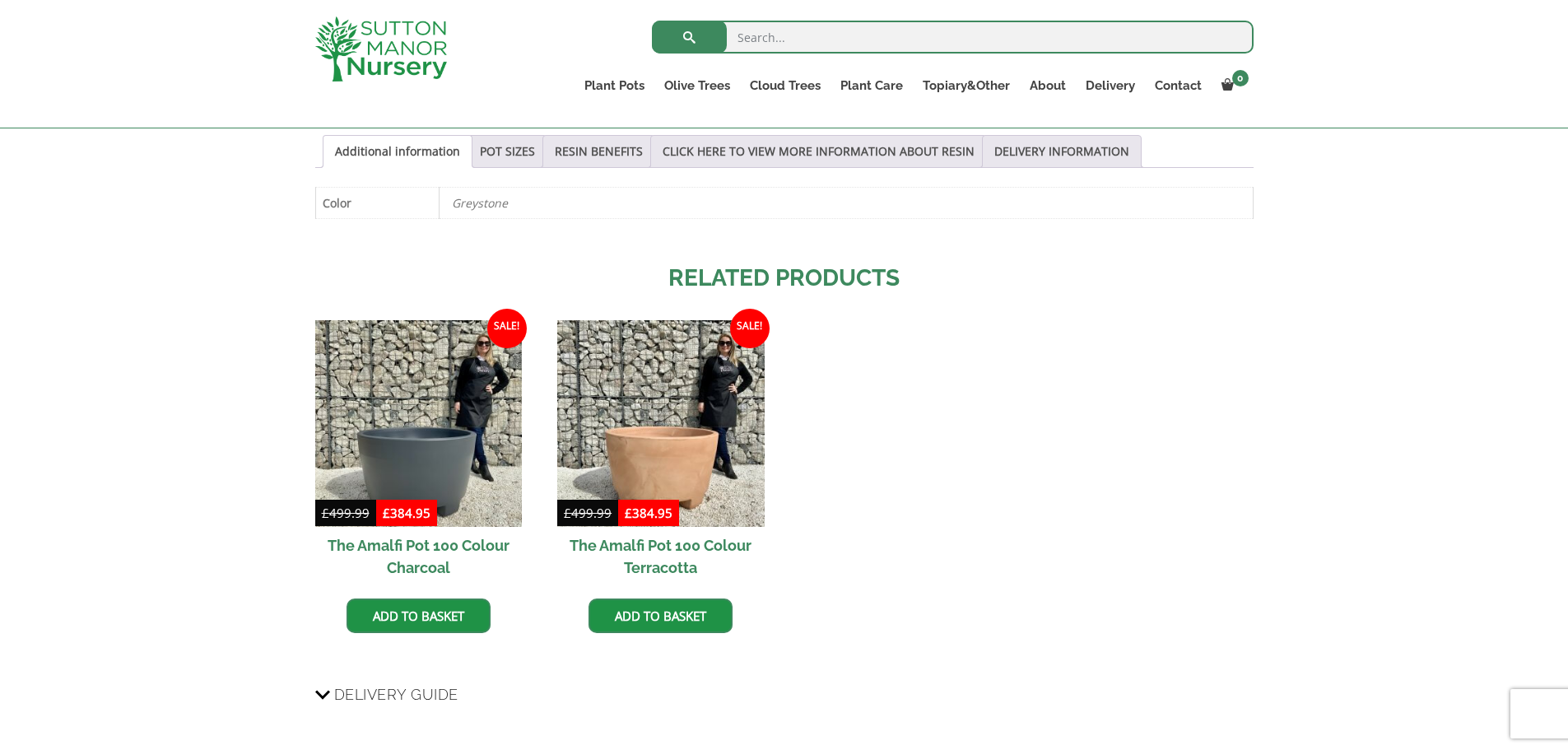
scroll to position [906, 0]
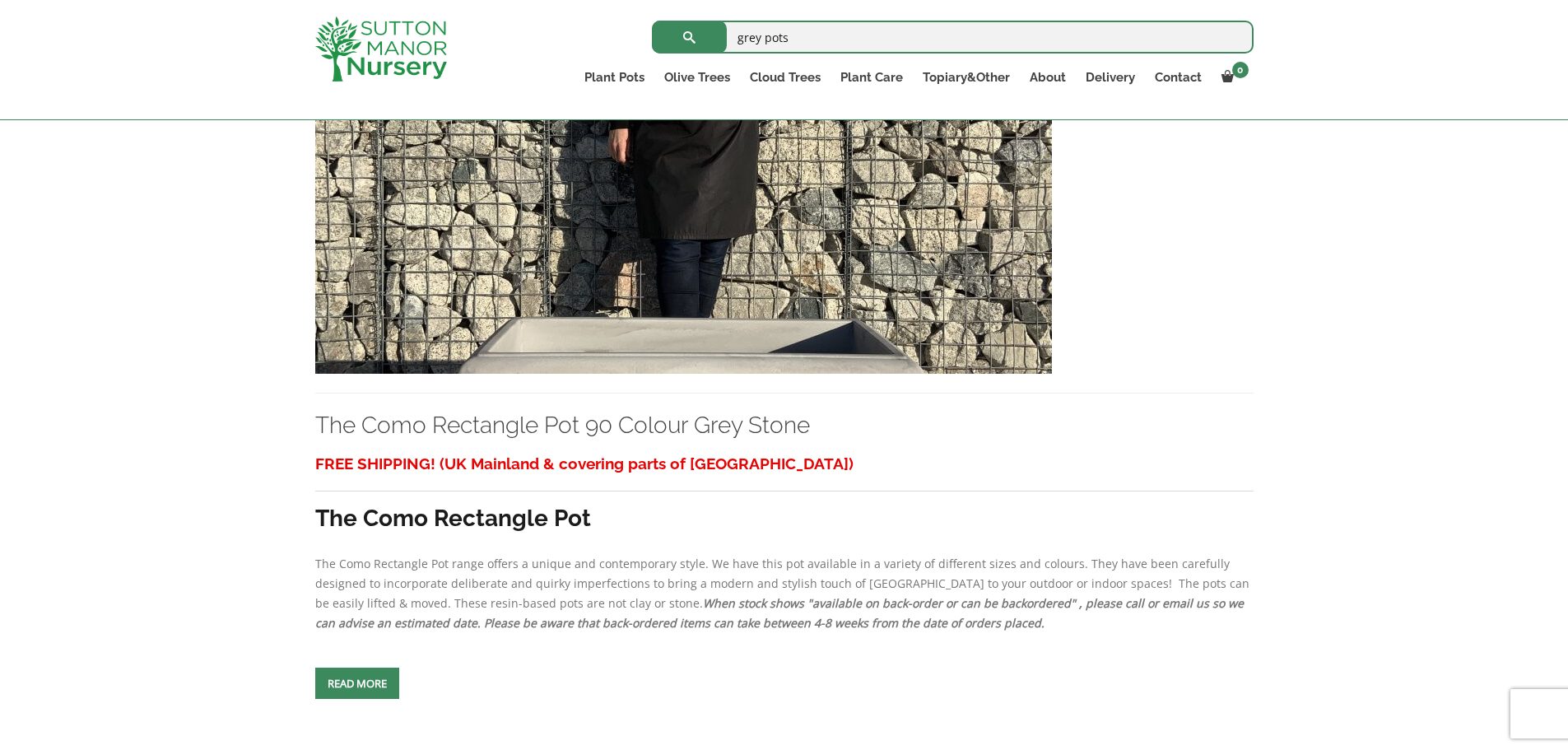
scroll to position [2057, 0]
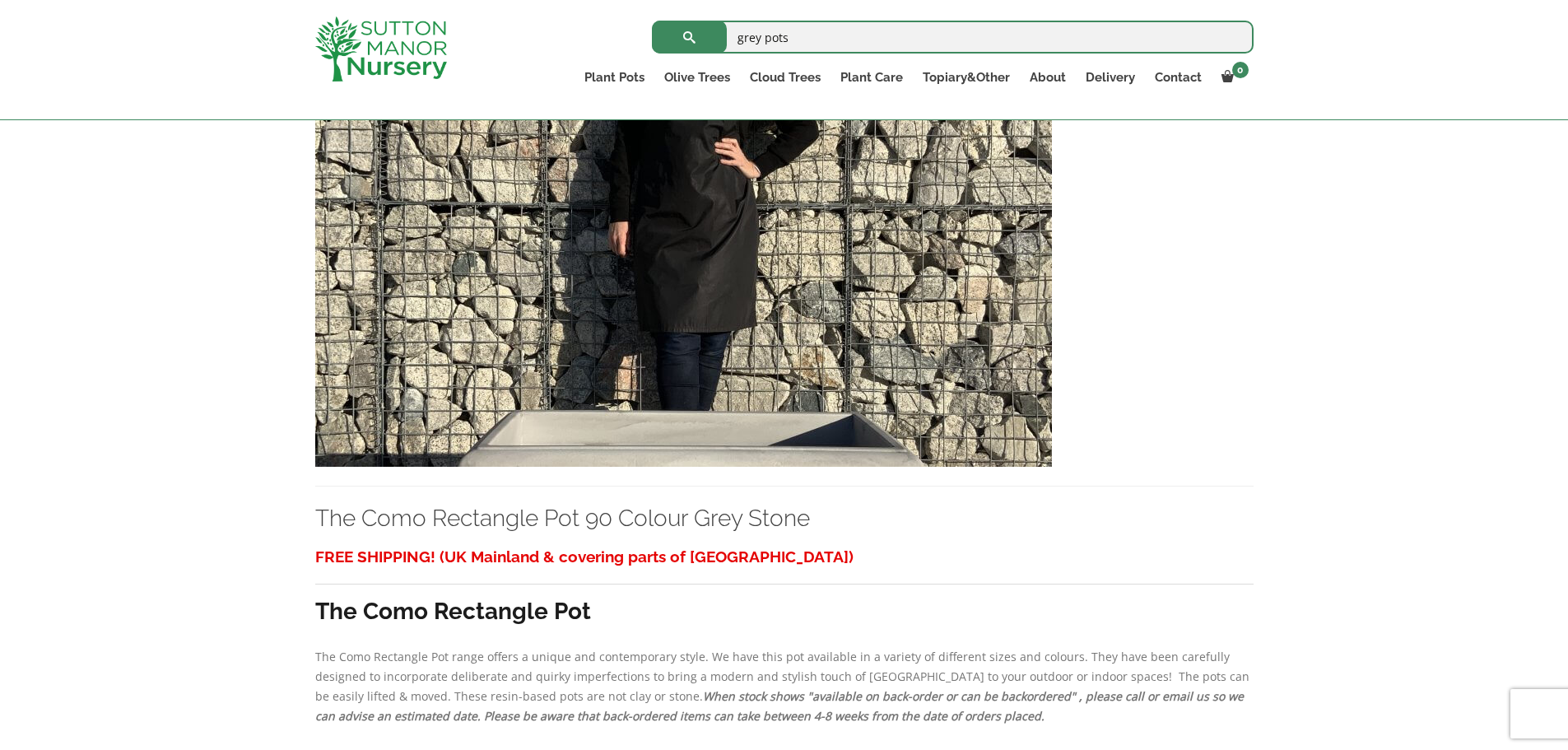
click at [781, 354] on img at bounding box center [683, 290] width 737 height 354
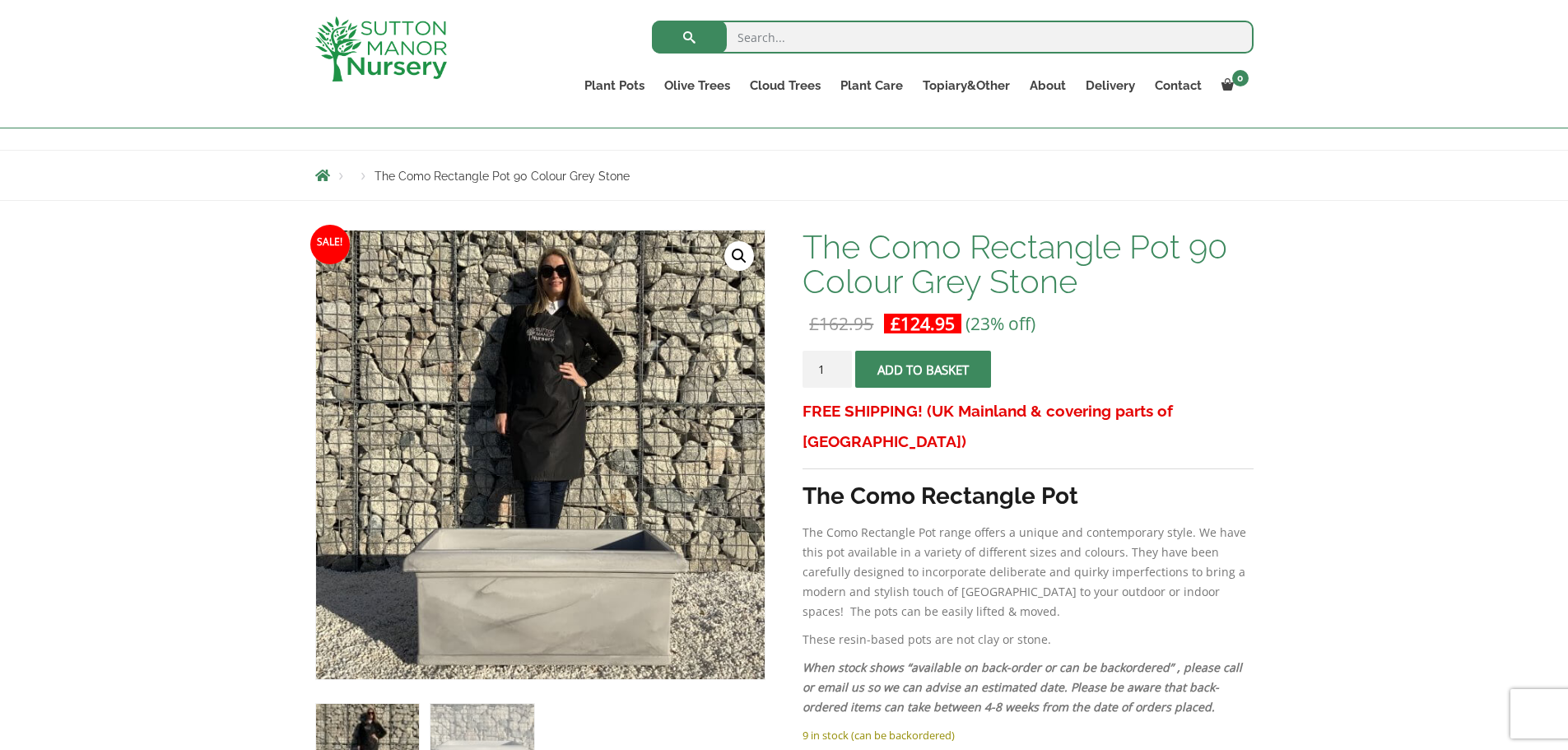
scroll to position [329, 0]
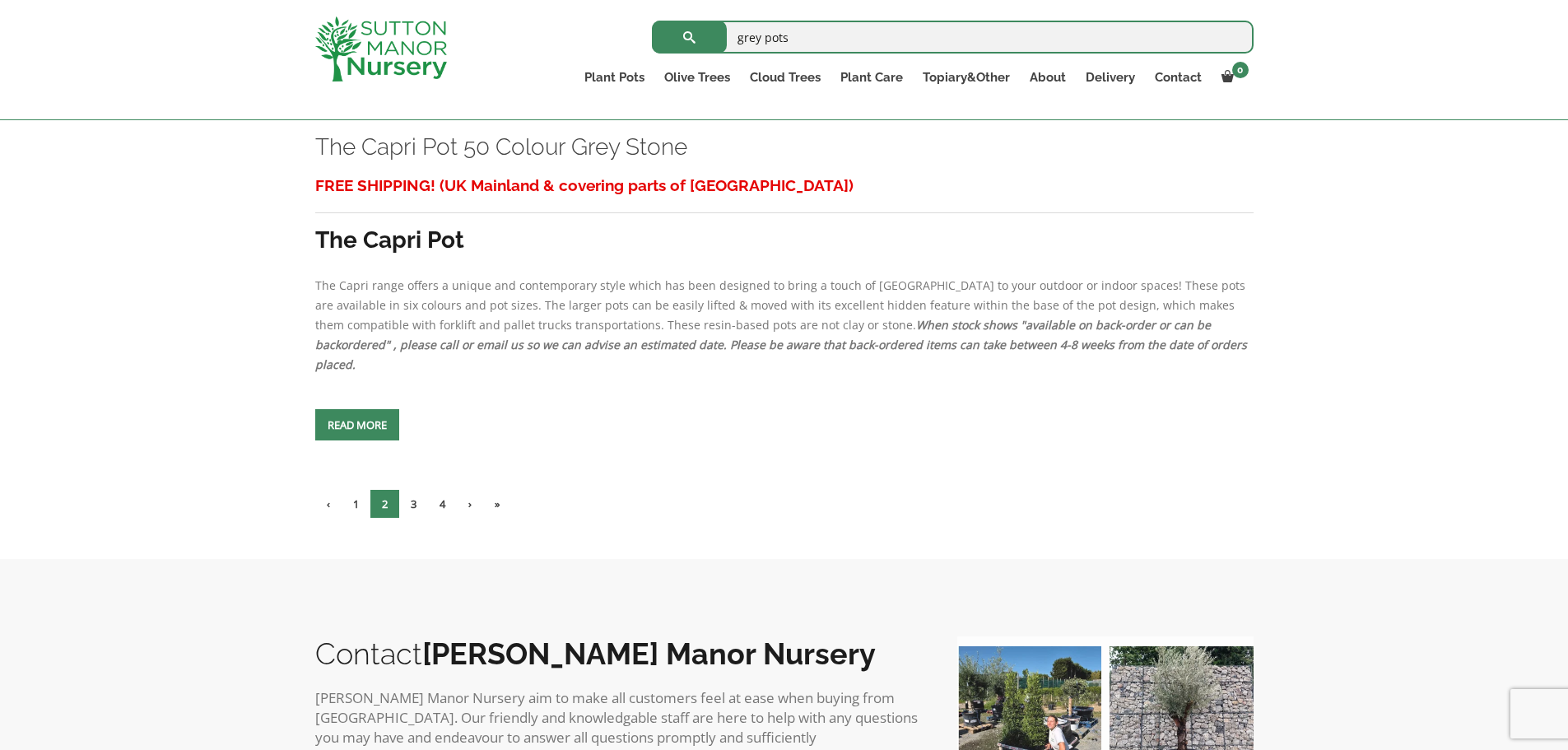
scroll to position [6997, 0]
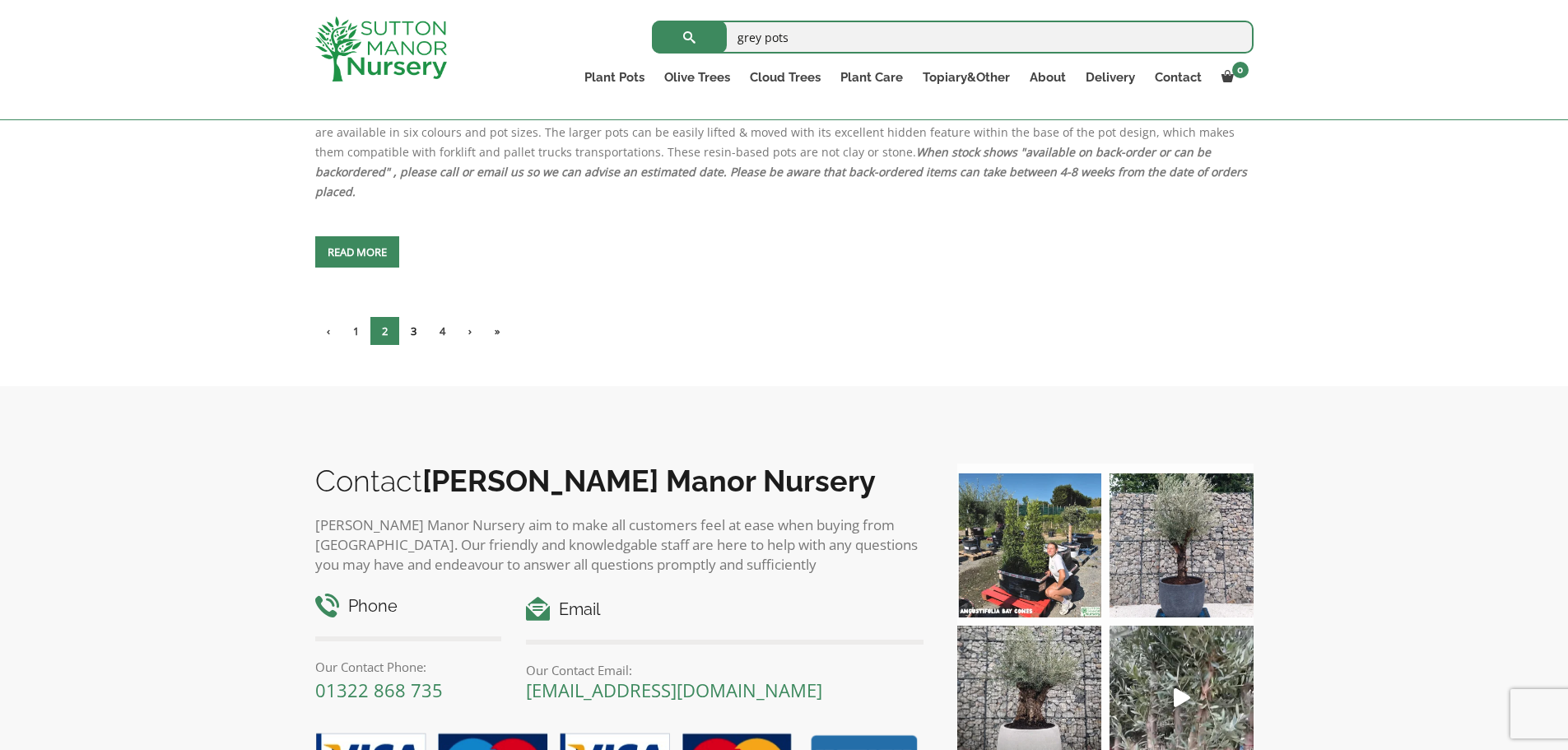
click at [414, 317] on link "3" at bounding box center [413, 331] width 29 height 28
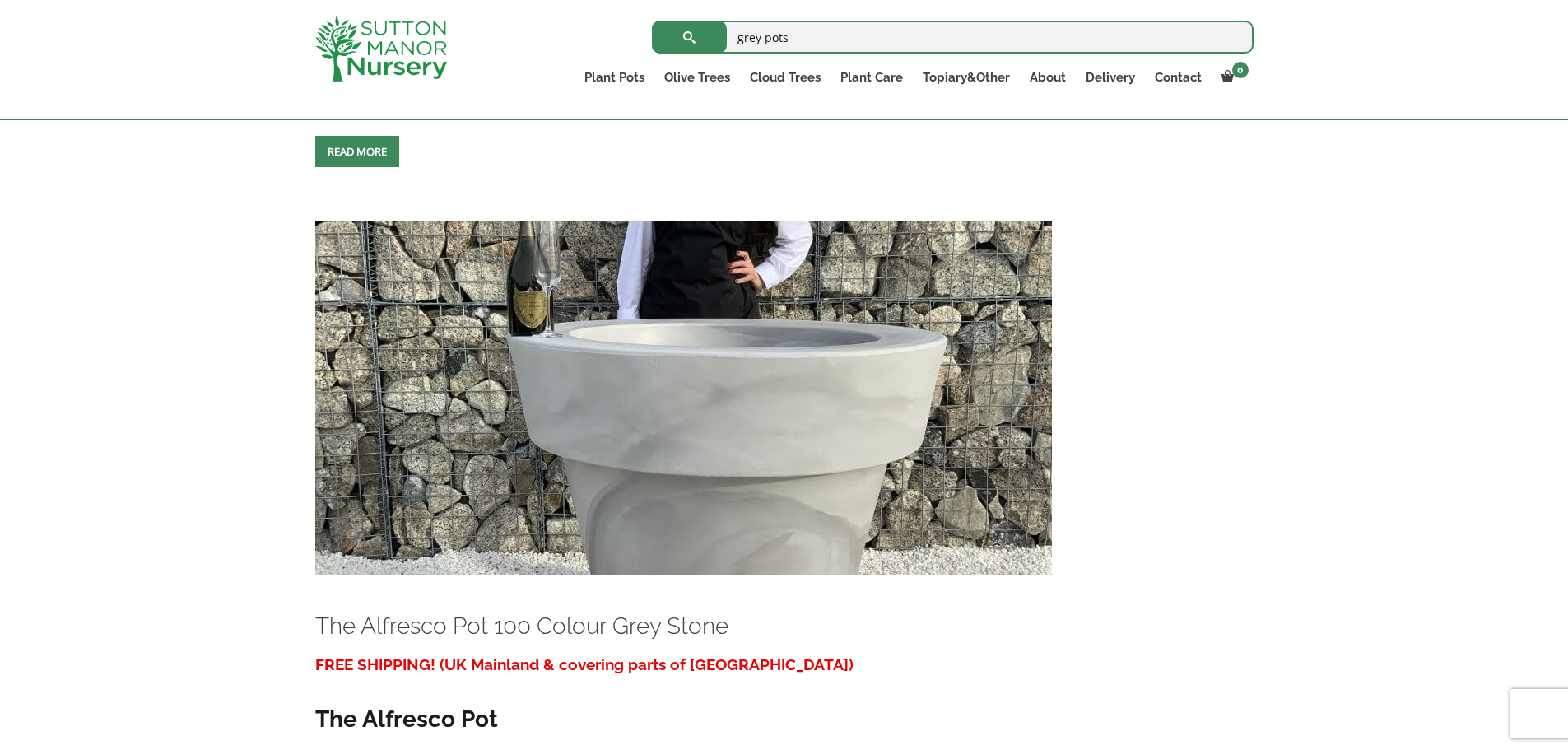
scroll to position [3950, 0]
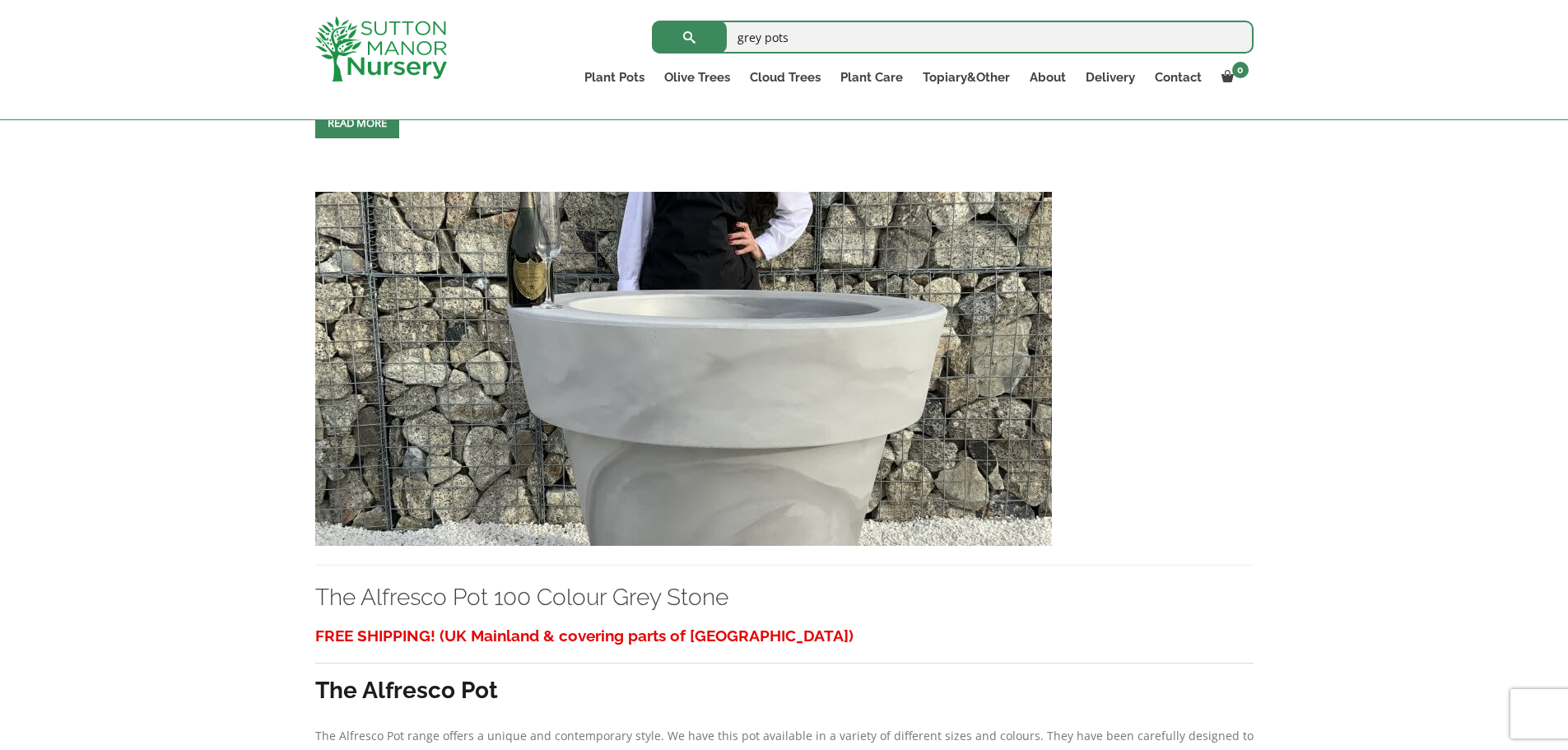
click at [426, 319] on img at bounding box center [683, 368] width 737 height 354
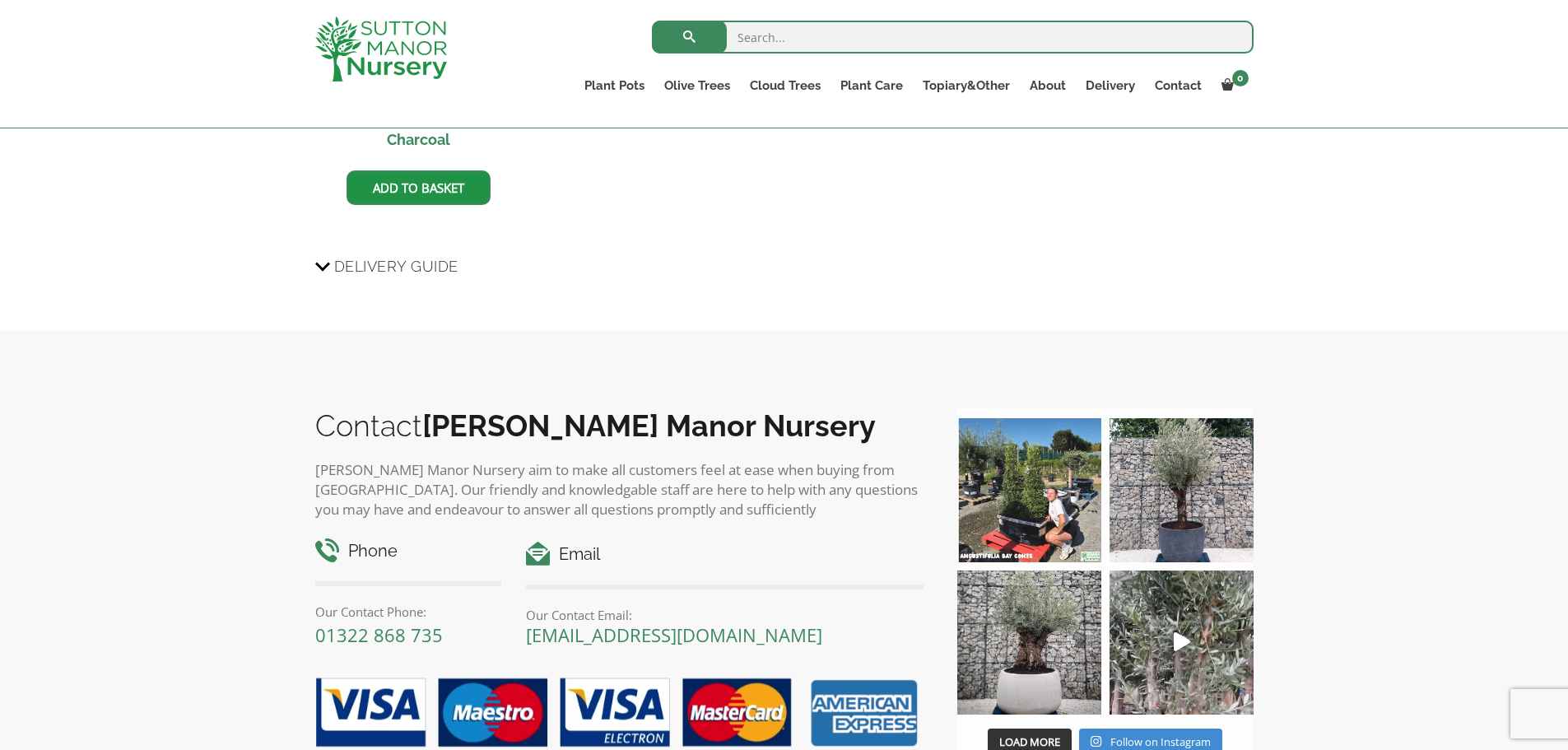
scroll to position [1482, 0]
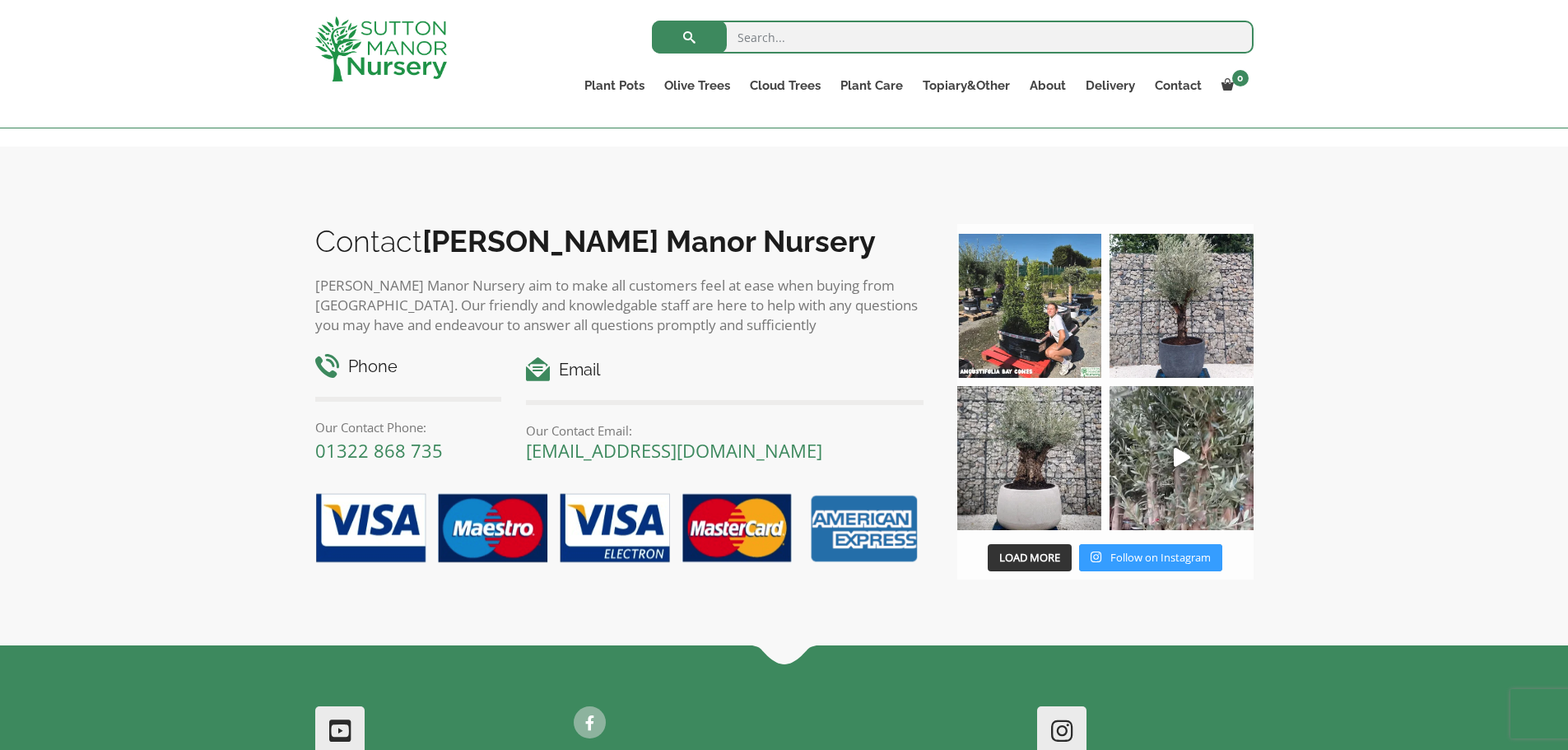
click at [1169, 558] on span "Follow on Instagram" at bounding box center [1160, 557] width 101 height 15
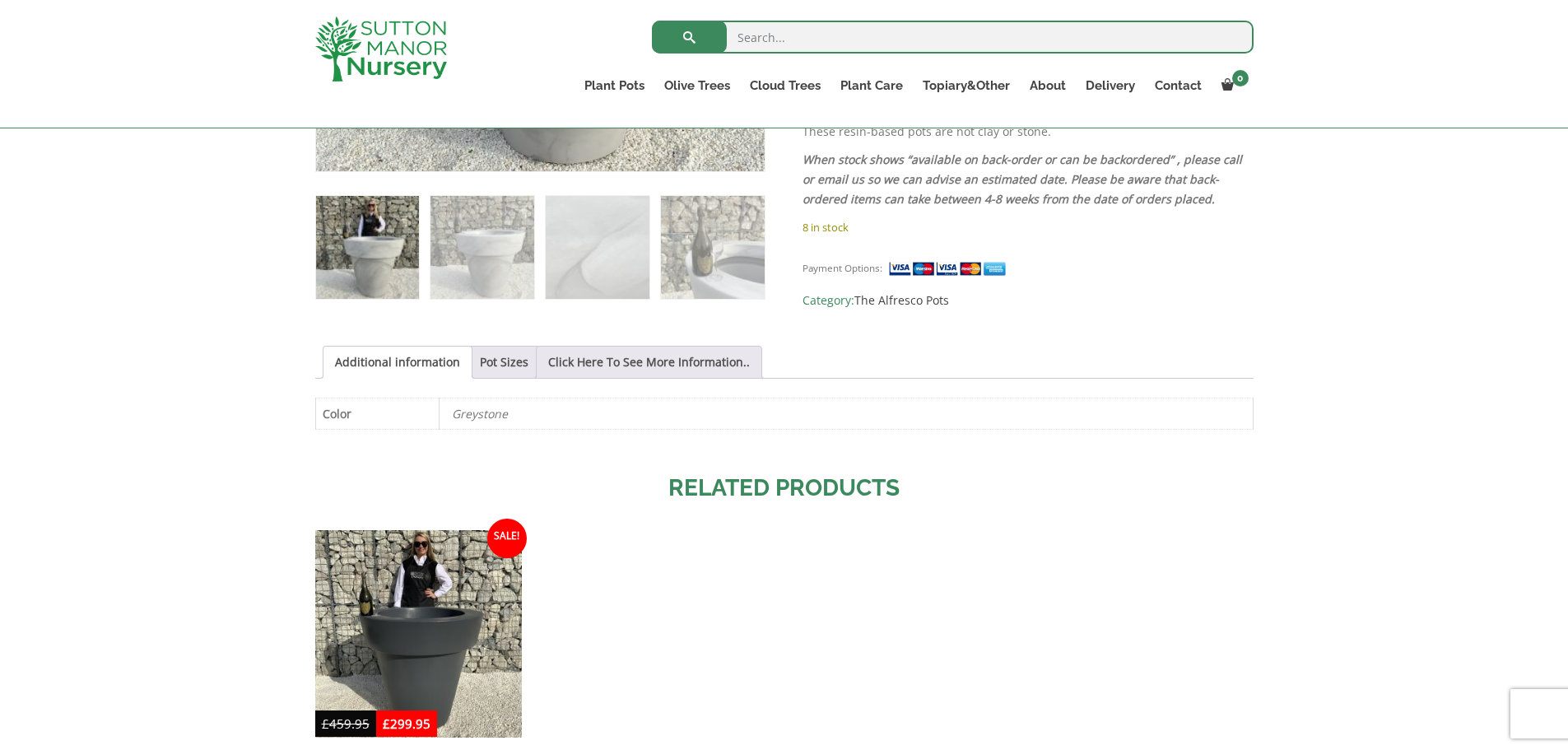
scroll to position [988, 0]
